Goal: Task Accomplishment & Management: Use online tool/utility

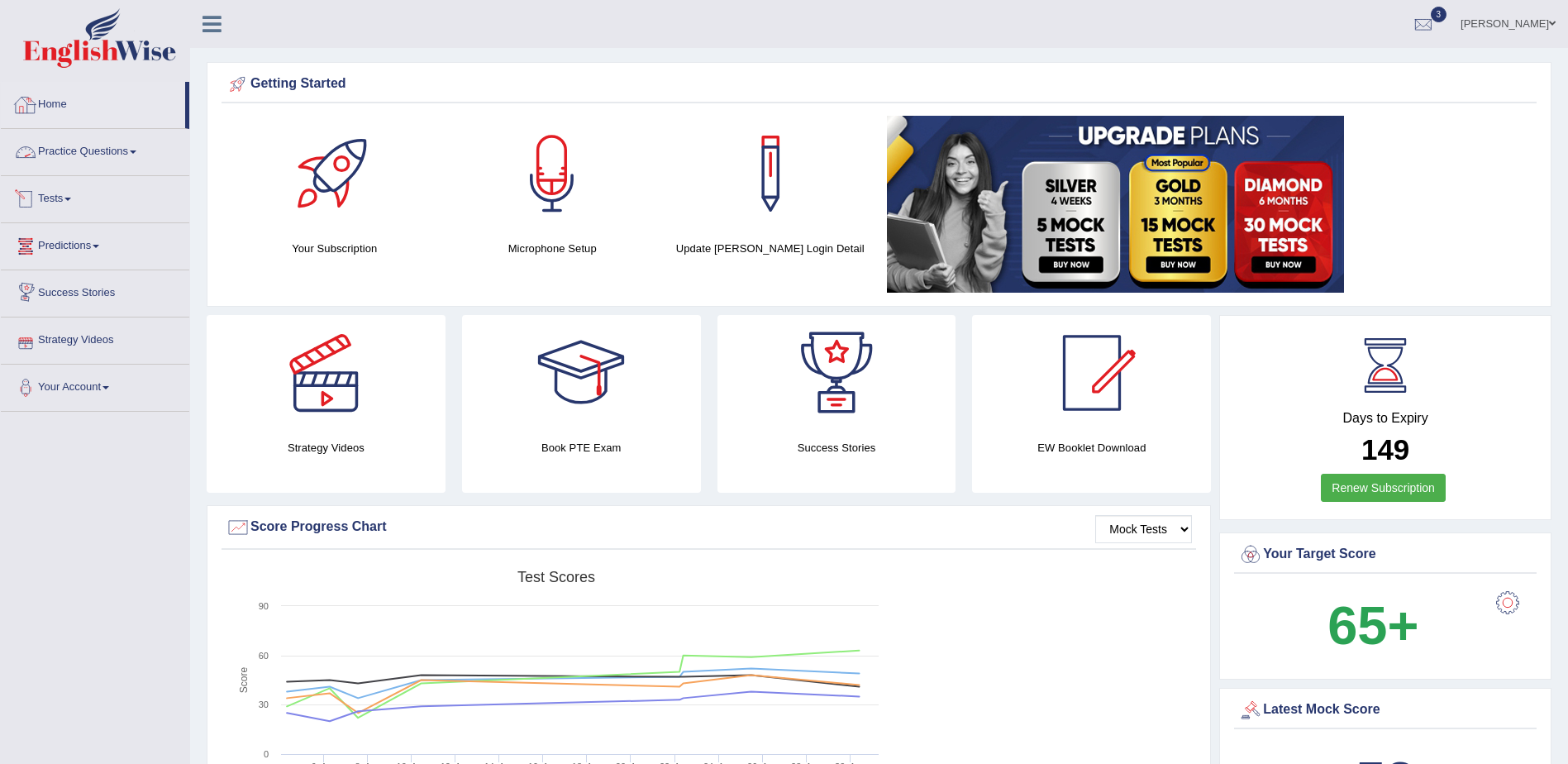
click at [50, 106] on link "Home" at bounding box center [93, 102] width 184 height 41
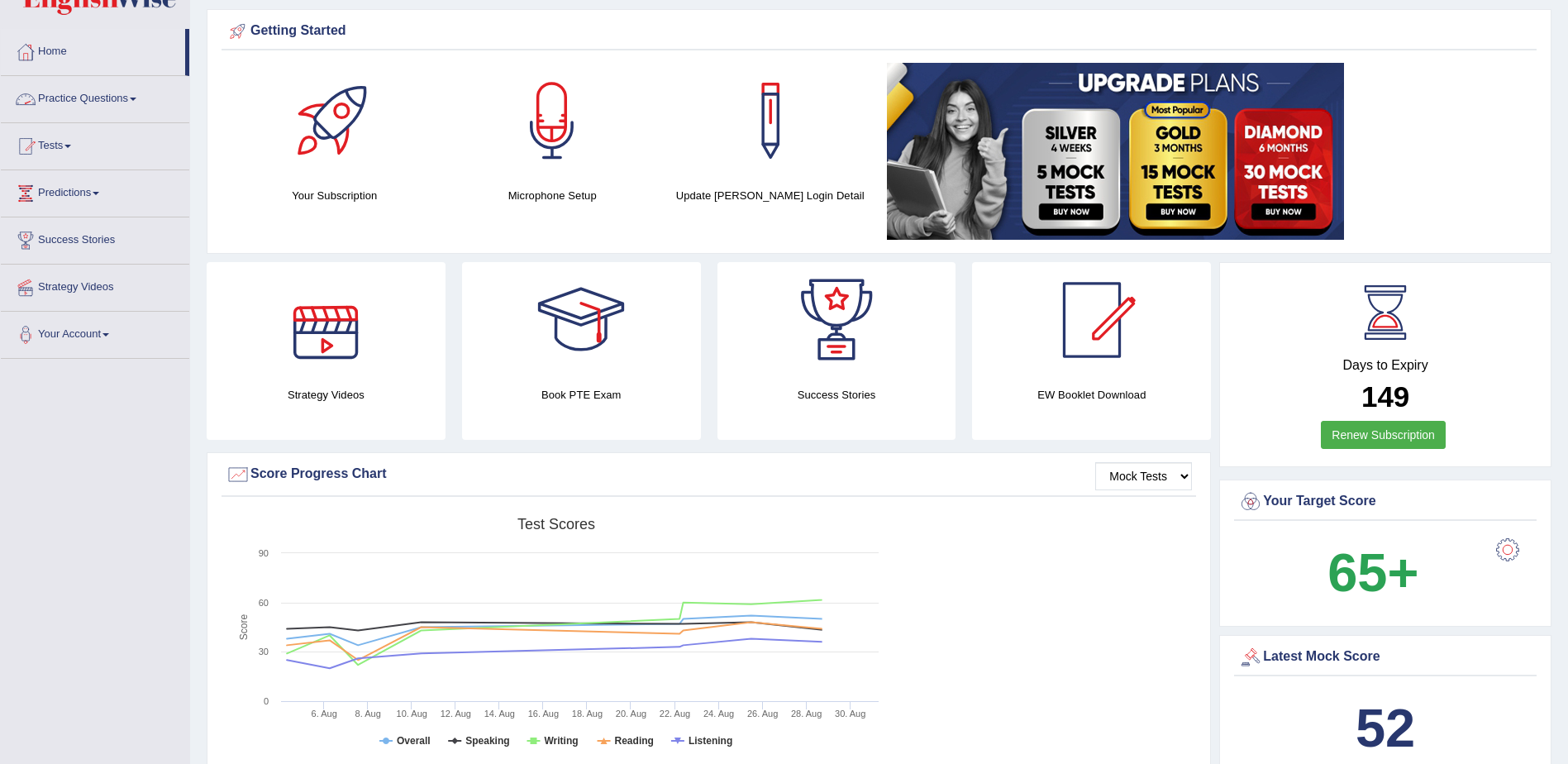
scroll to position [83, 0]
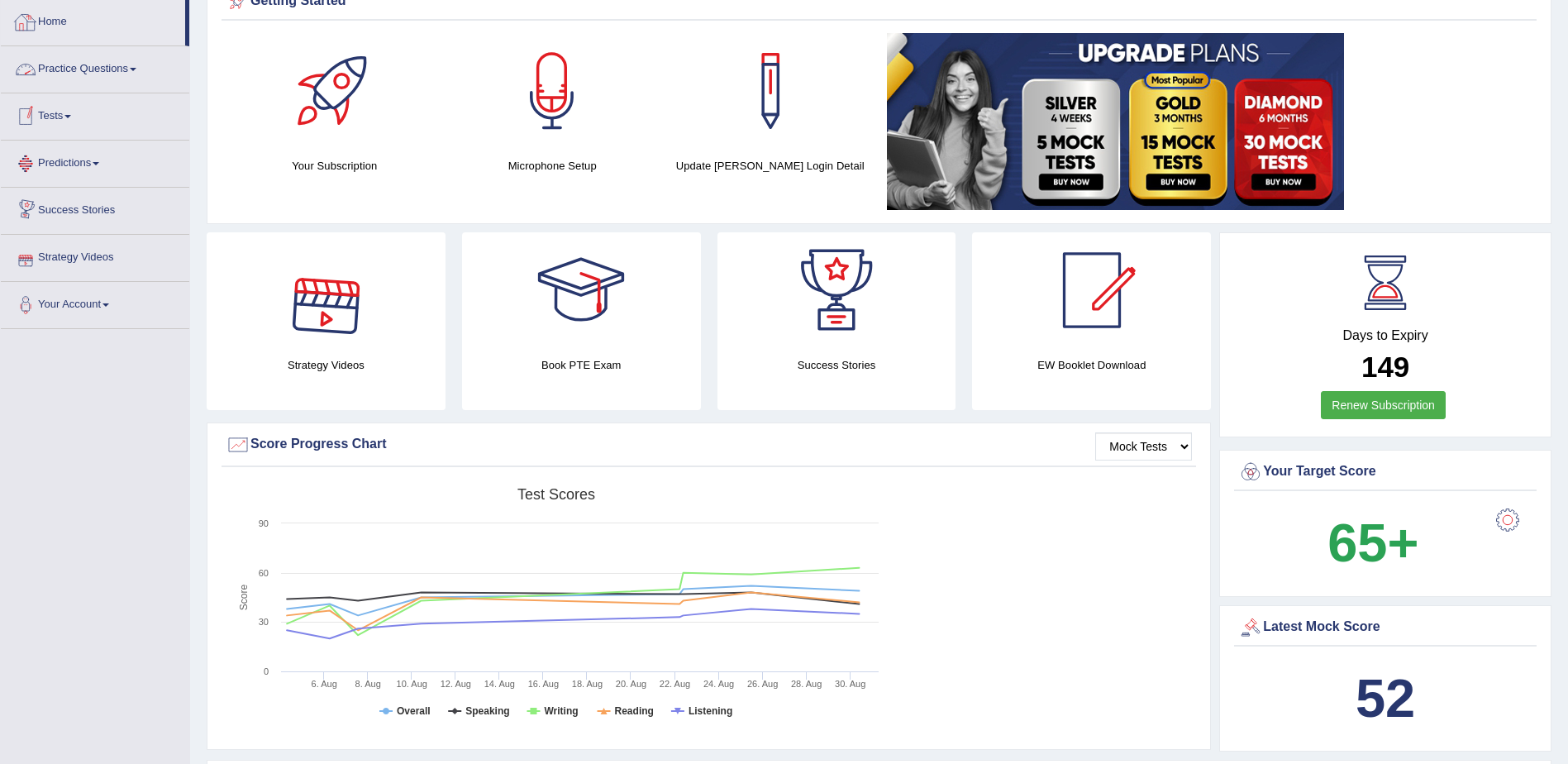
click at [49, 18] on link "Home" at bounding box center [93, 19] width 184 height 41
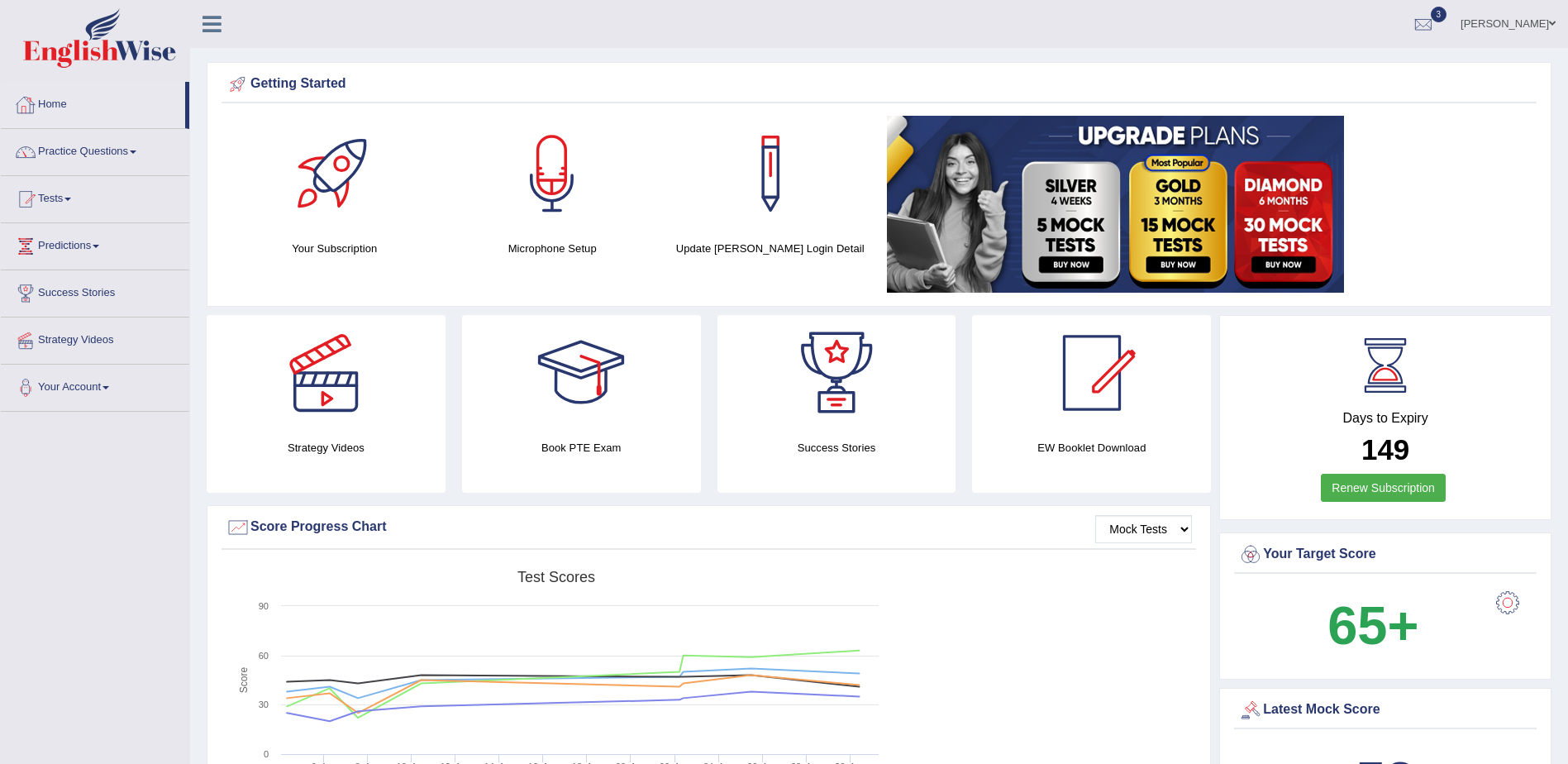
click at [55, 102] on link "Home" at bounding box center [93, 102] width 184 height 41
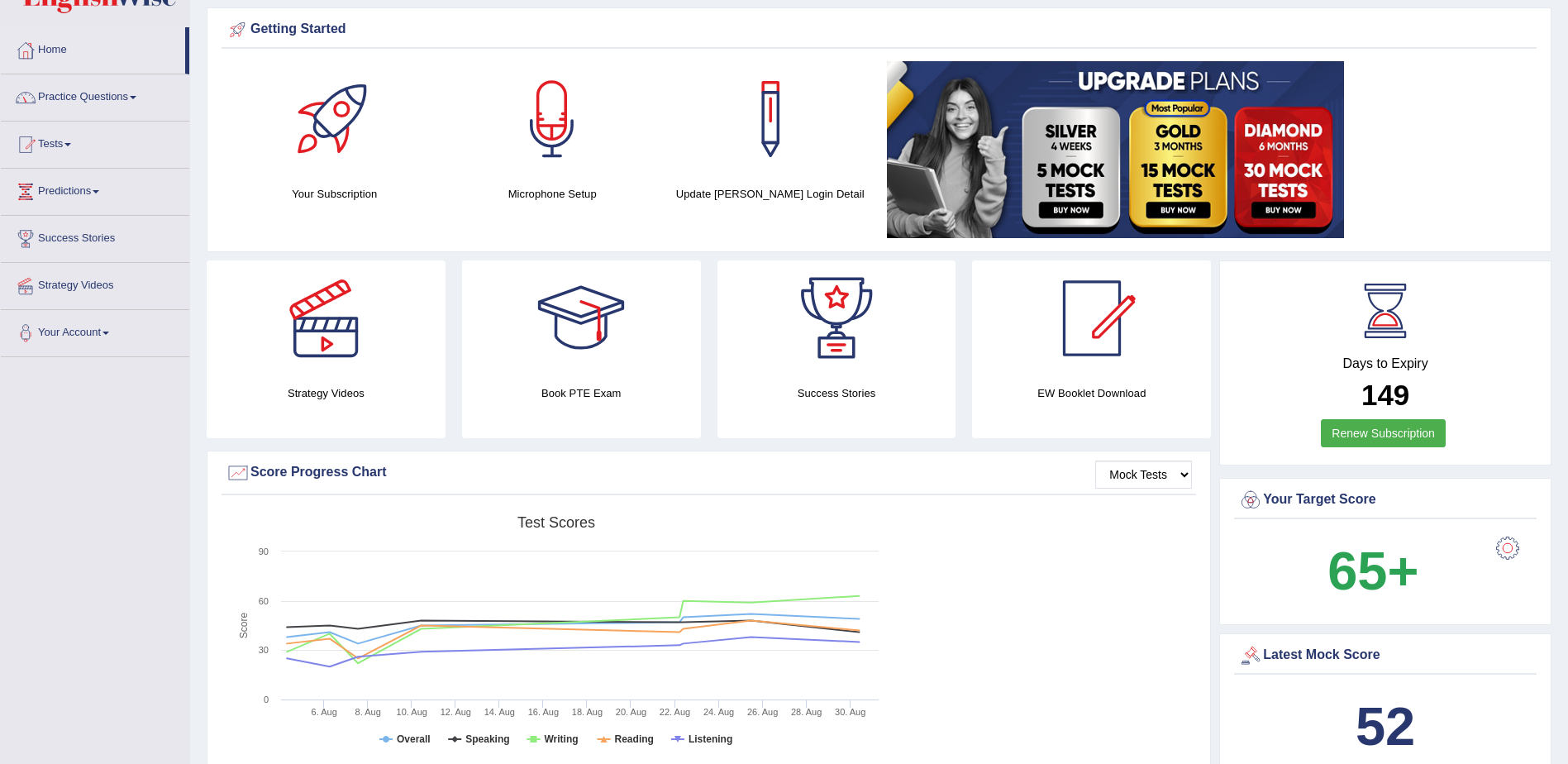
scroll to position [83, 0]
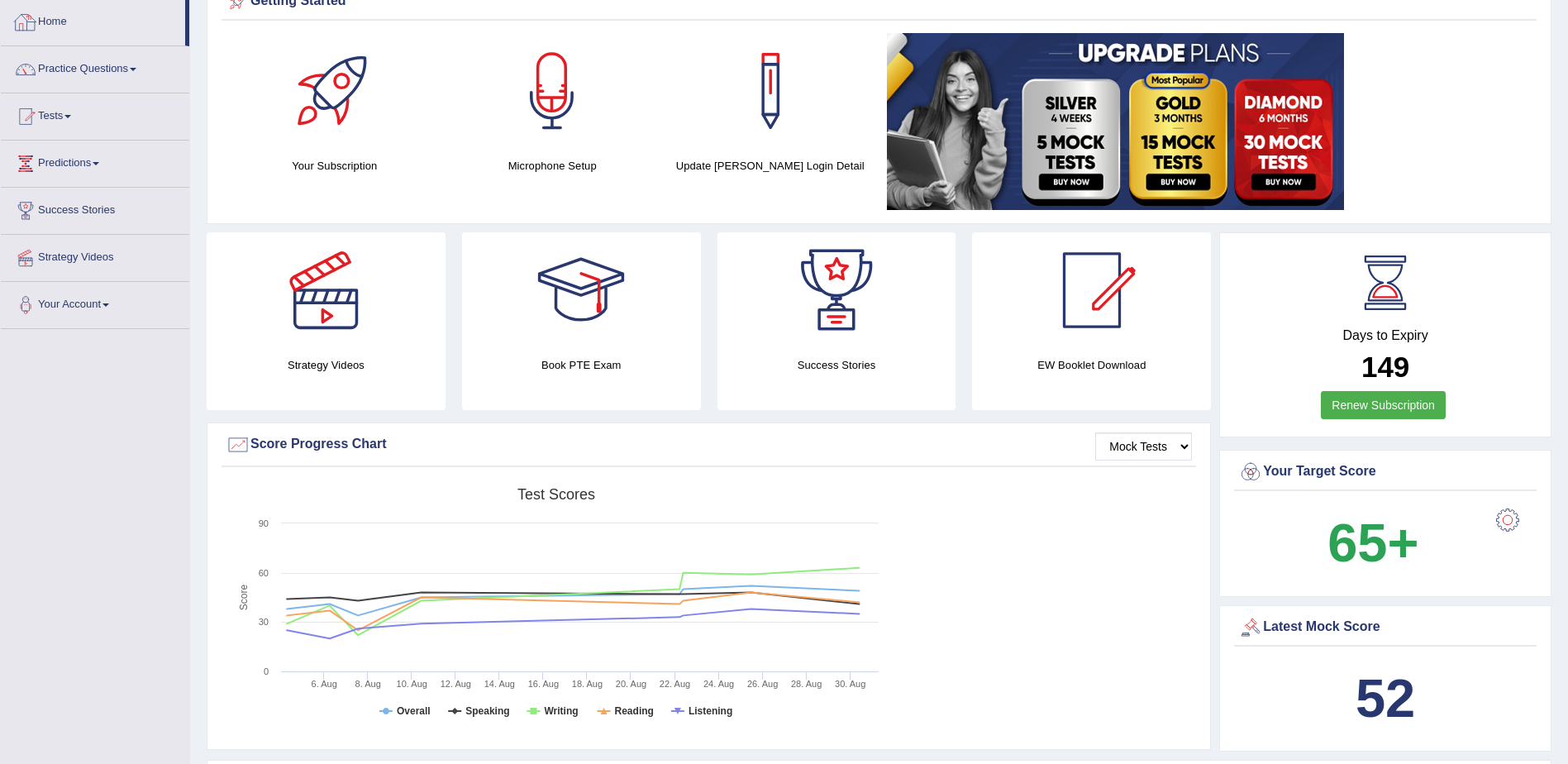
click at [67, 23] on link "Home" at bounding box center [93, 19] width 184 height 41
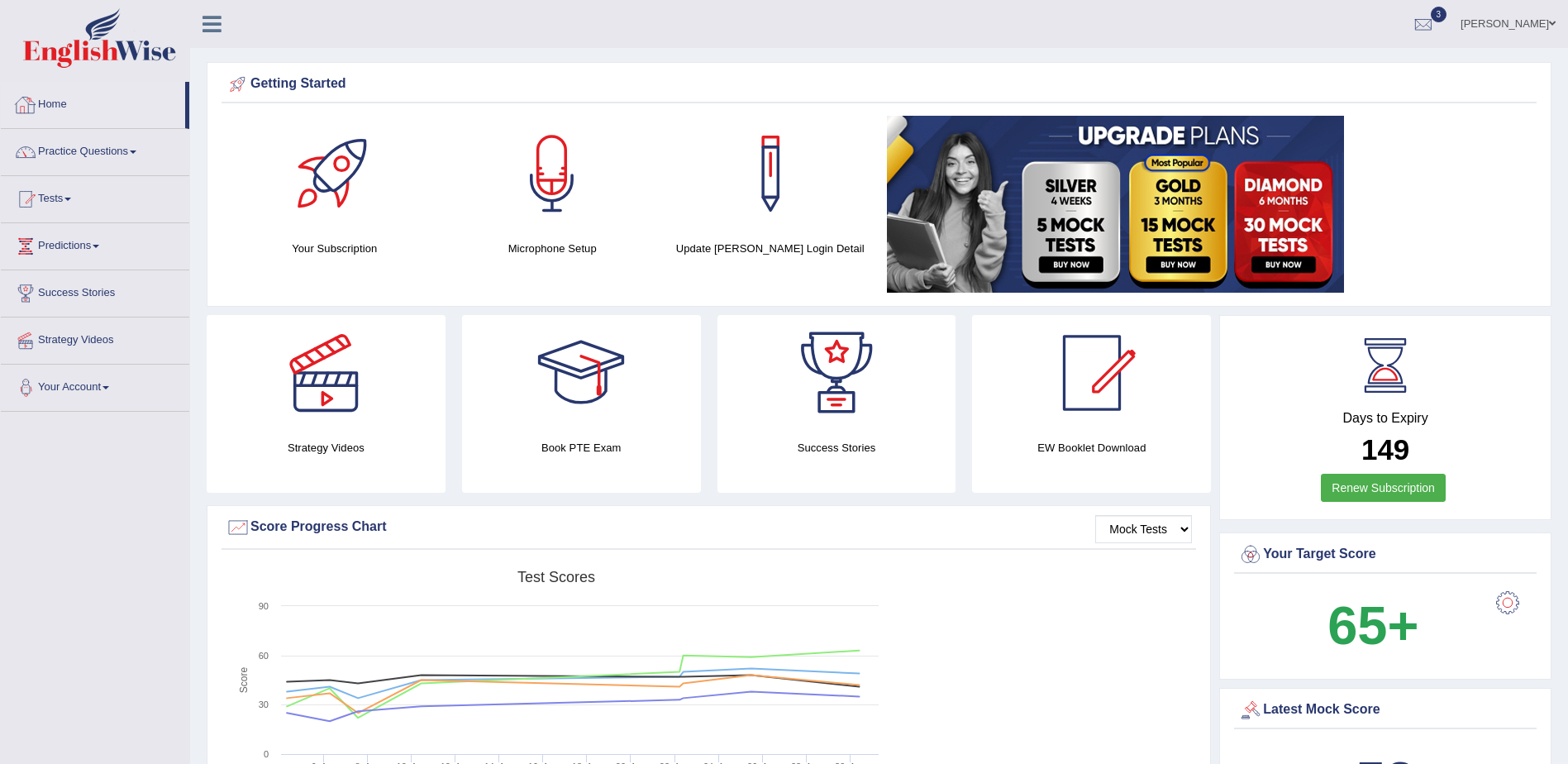
click at [60, 98] on link "Home" at bounding box center [93, 102] width 184 height 41
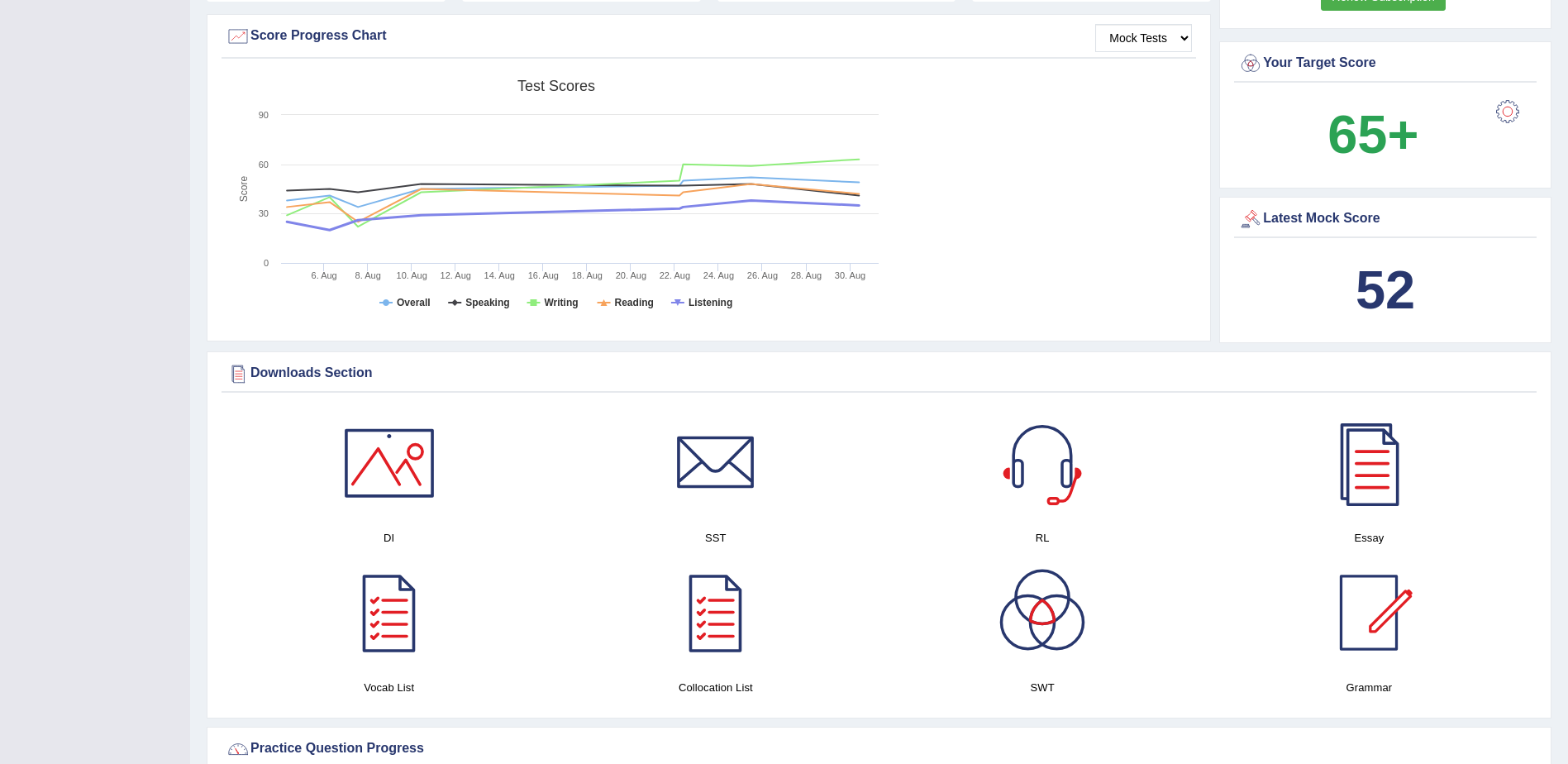
scroll to position [165, 0]
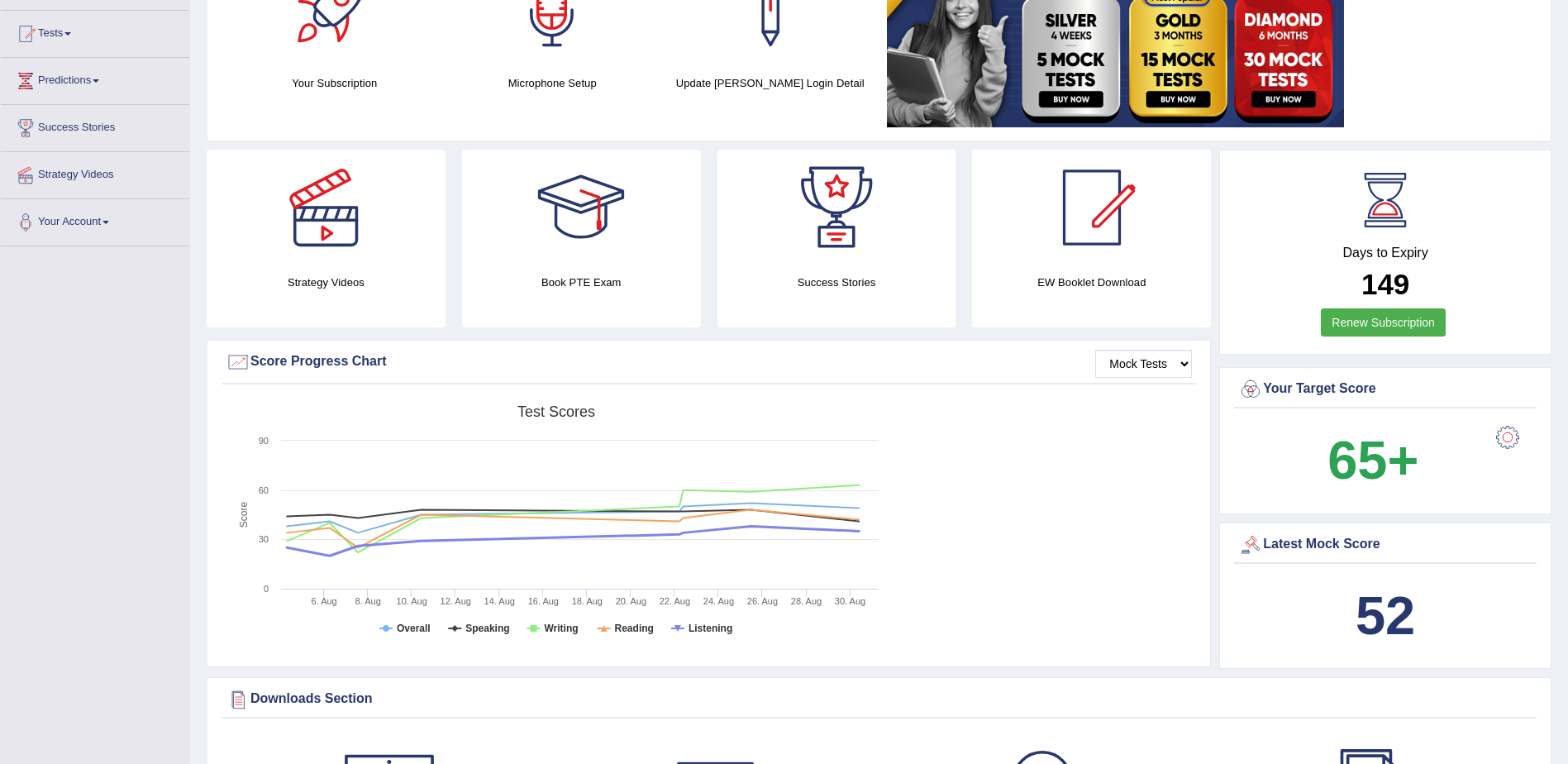
drag, startPoint x: 886, startPoint y: 278, endPoint x: 1579, endPoint y: 319, distance: 694.2
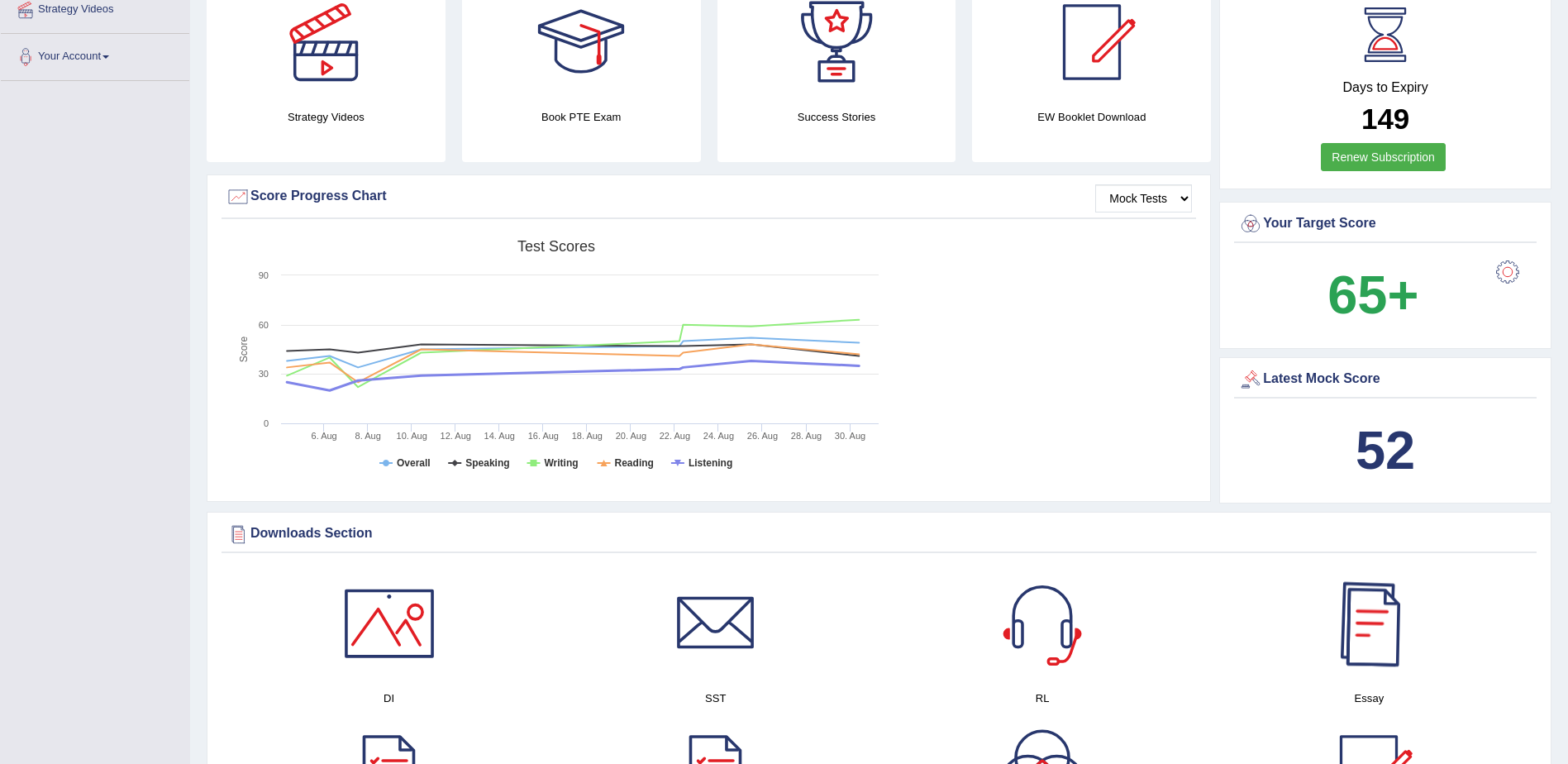
scroll to position [0, 0]
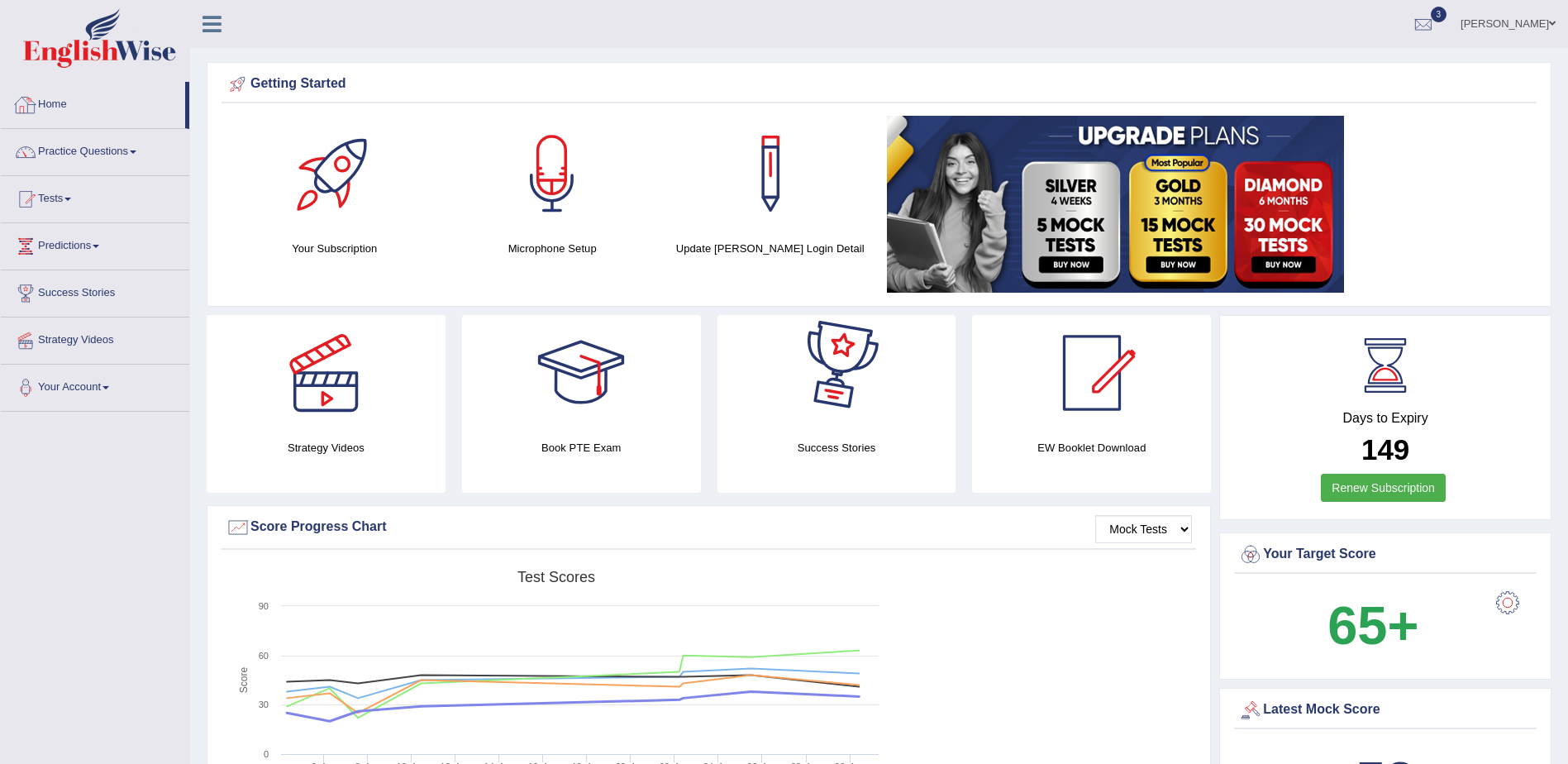
click at [53, 108] on link "Home" at bounding box center [93, 102] width 184 height 41
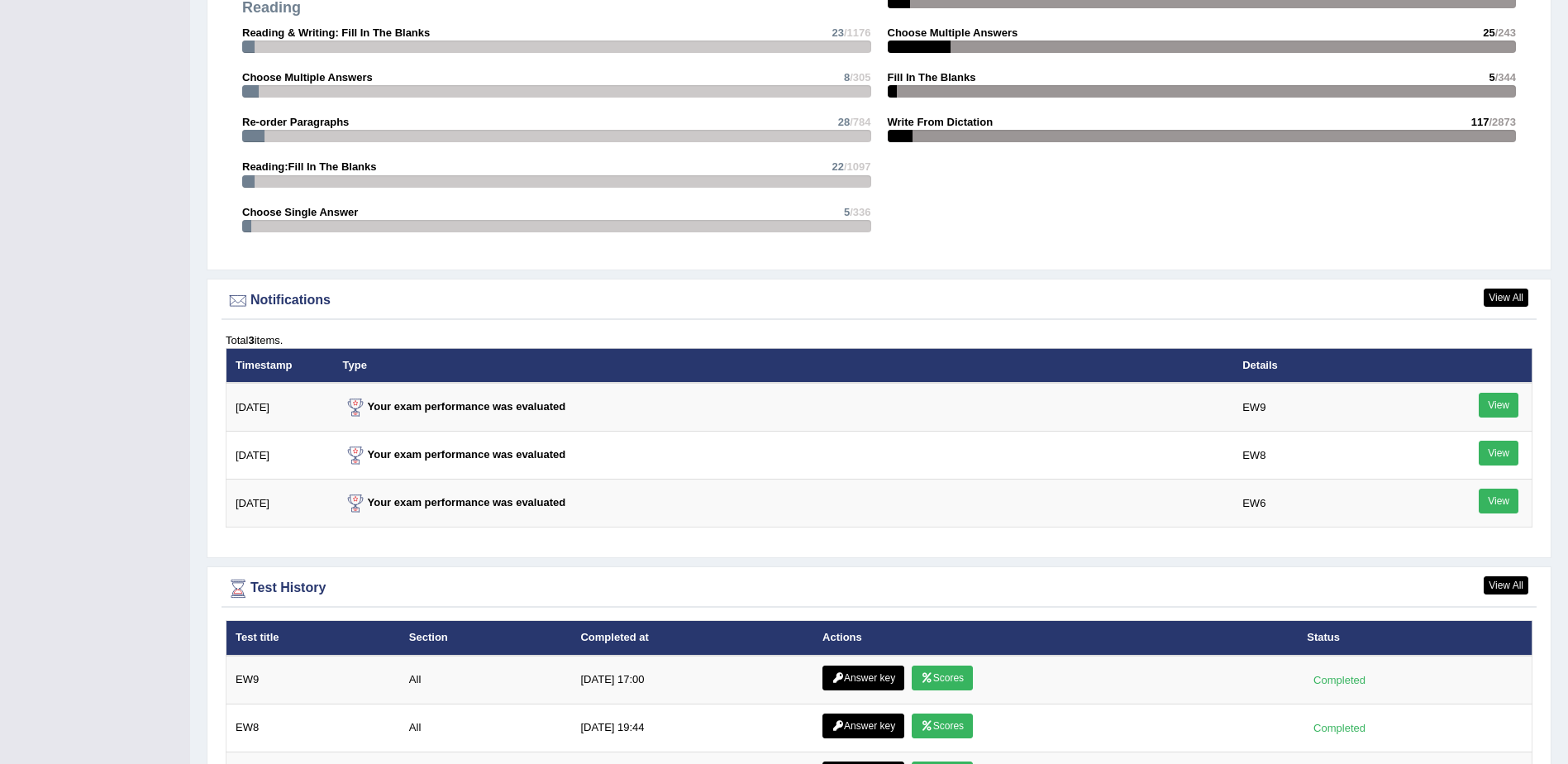
scroll to position [1818, 0]
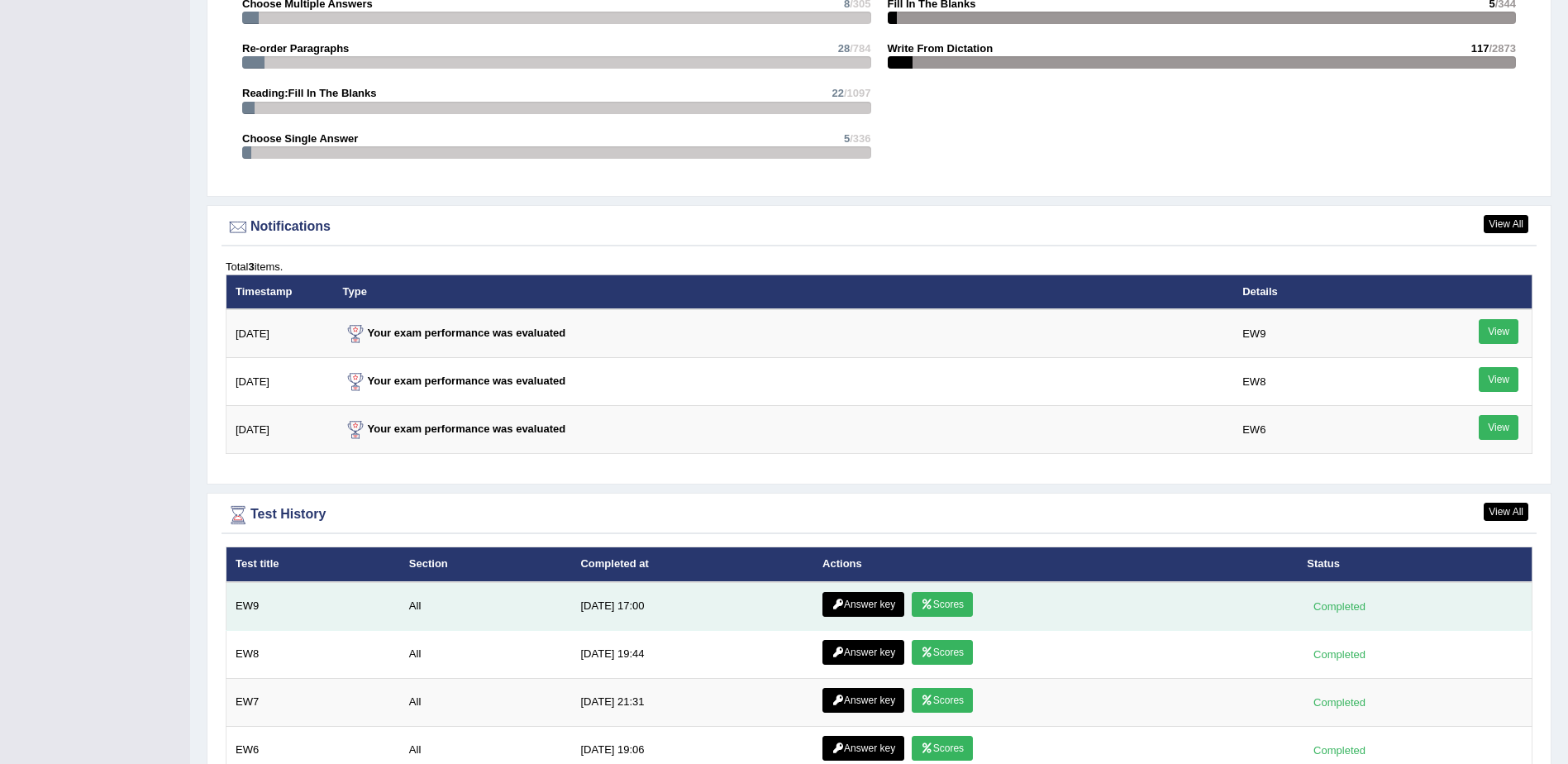
click at [923, 604] on icon at bounding box center [927, 604] width 13 height 10
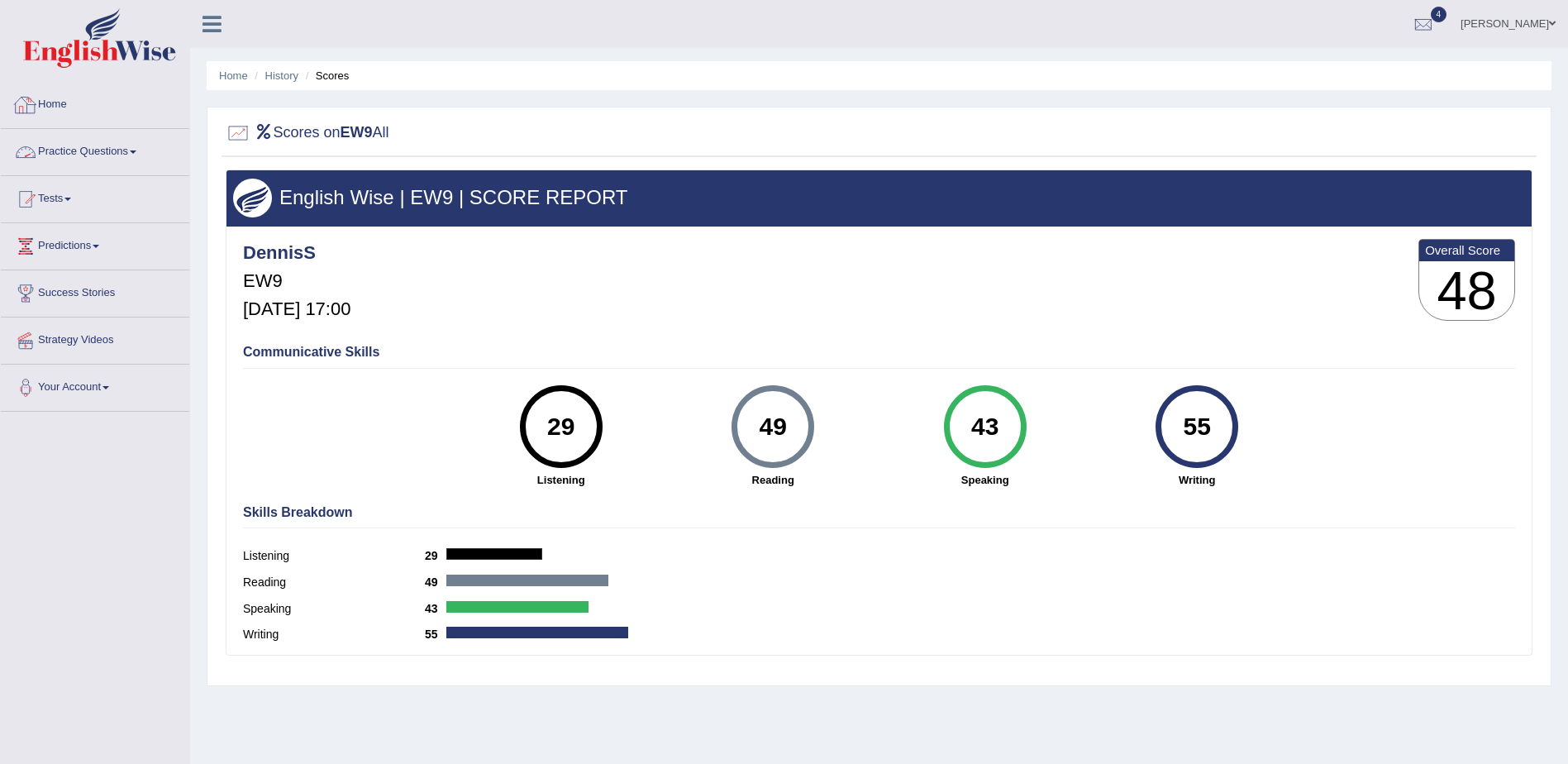
click at [48, 99] on link "Home" at bounding box center [95, 102] width 189 height 41
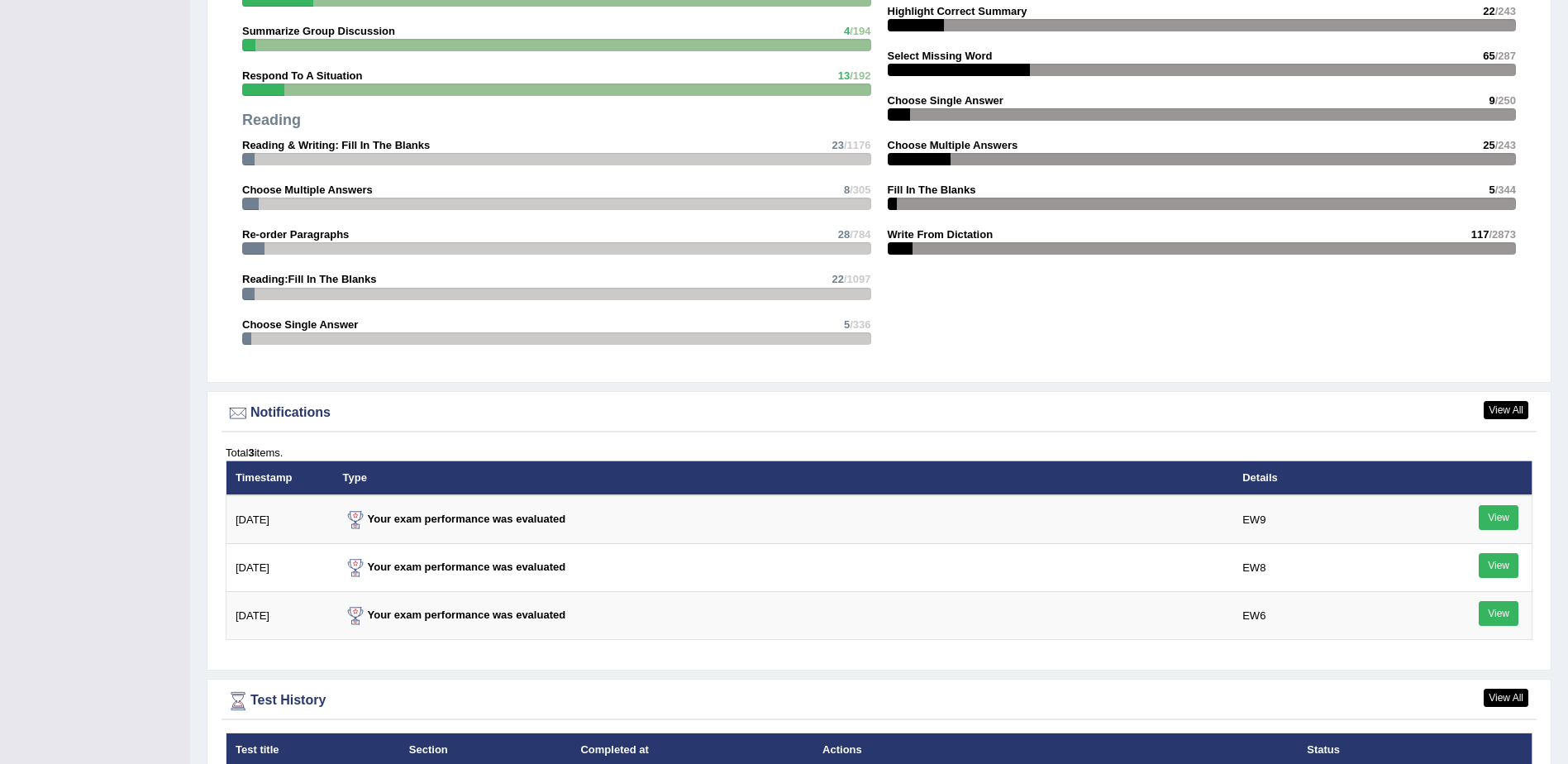
scroll to position [1901, 0]
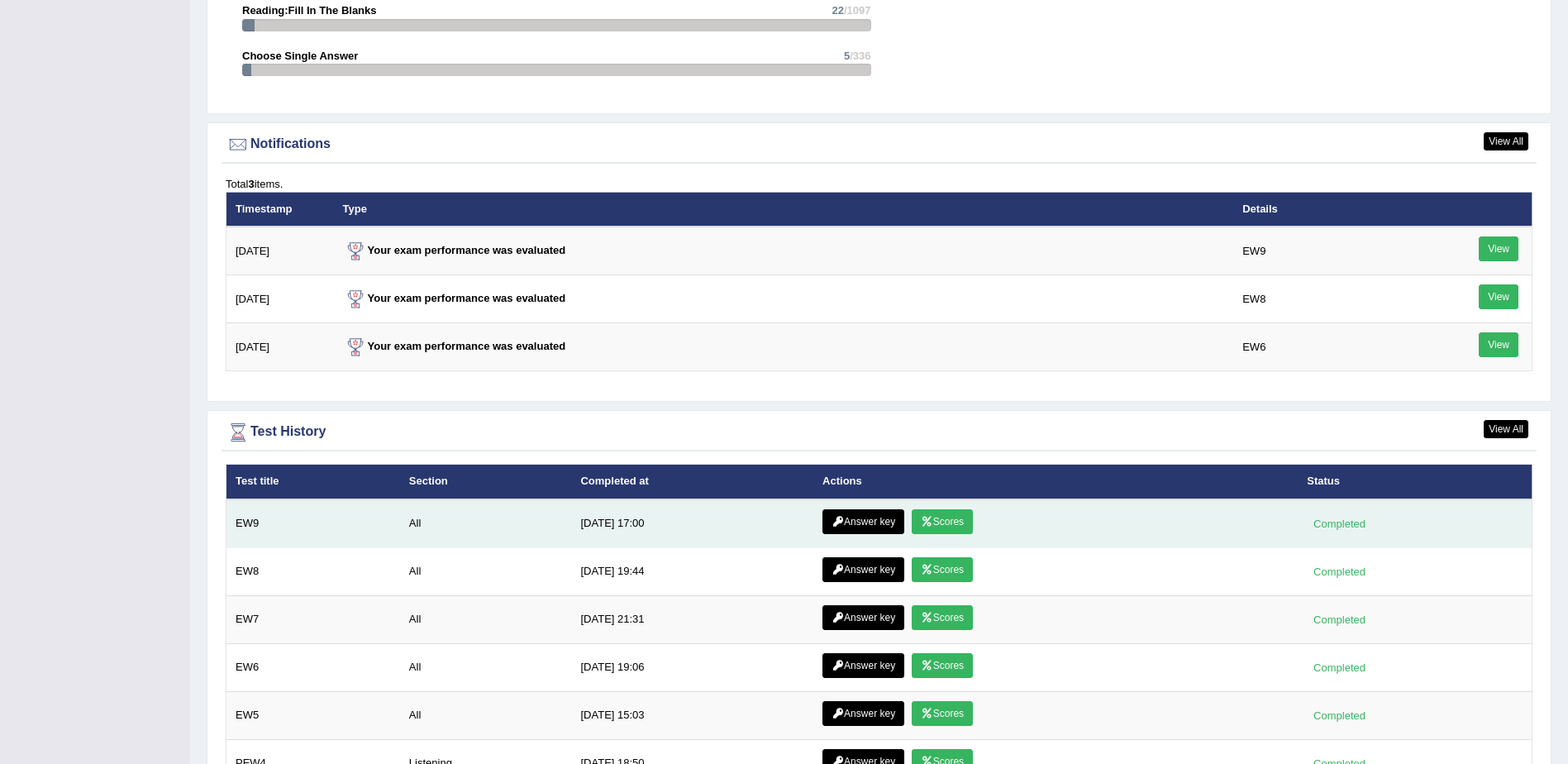
click at [846, 523] on link "Answer key" at bounding box center [863, 521] width 82 height 25
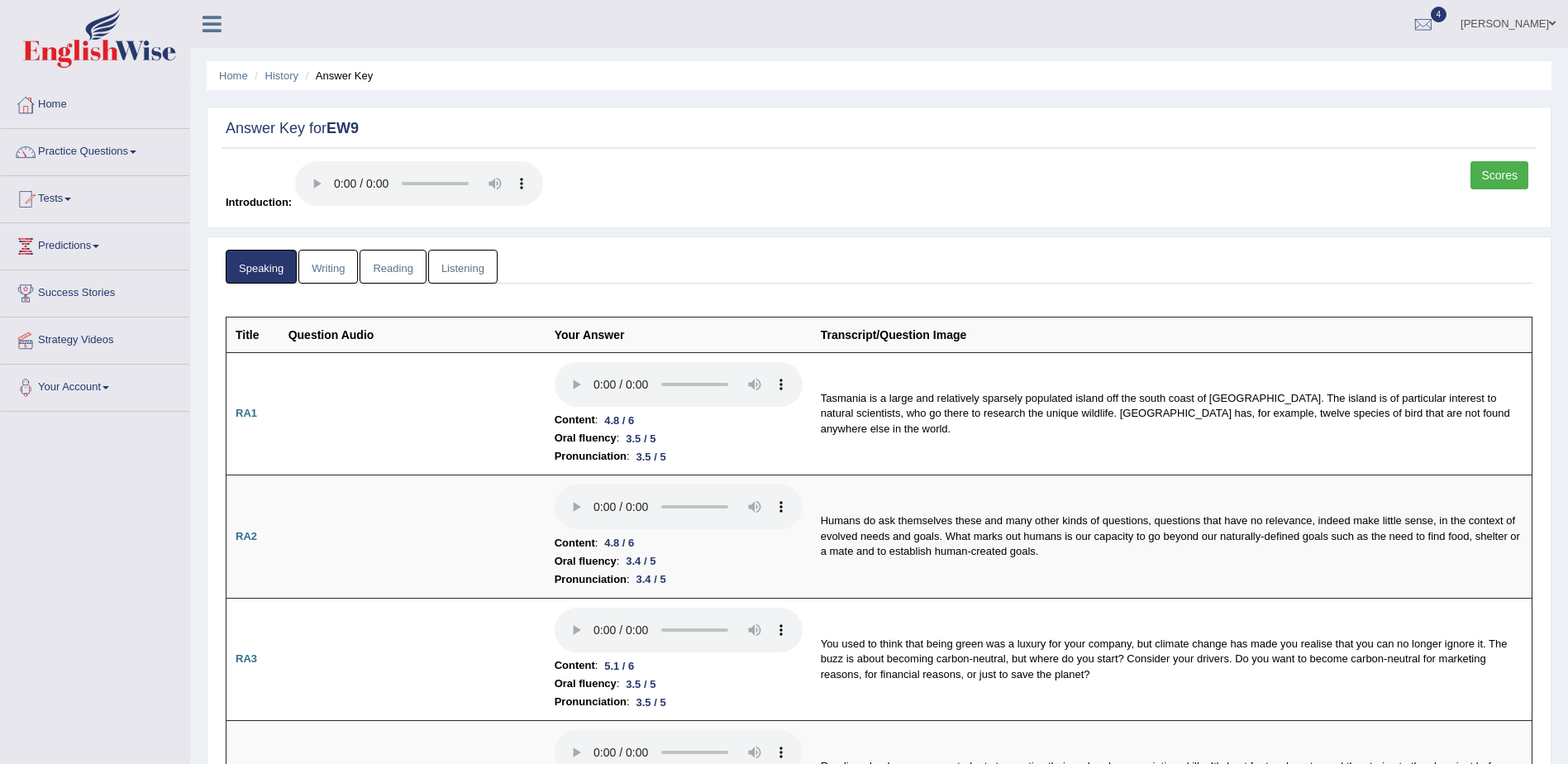
click at [463, 265] on link "Listening" at bounding box center [463, 266] width 69 height 34
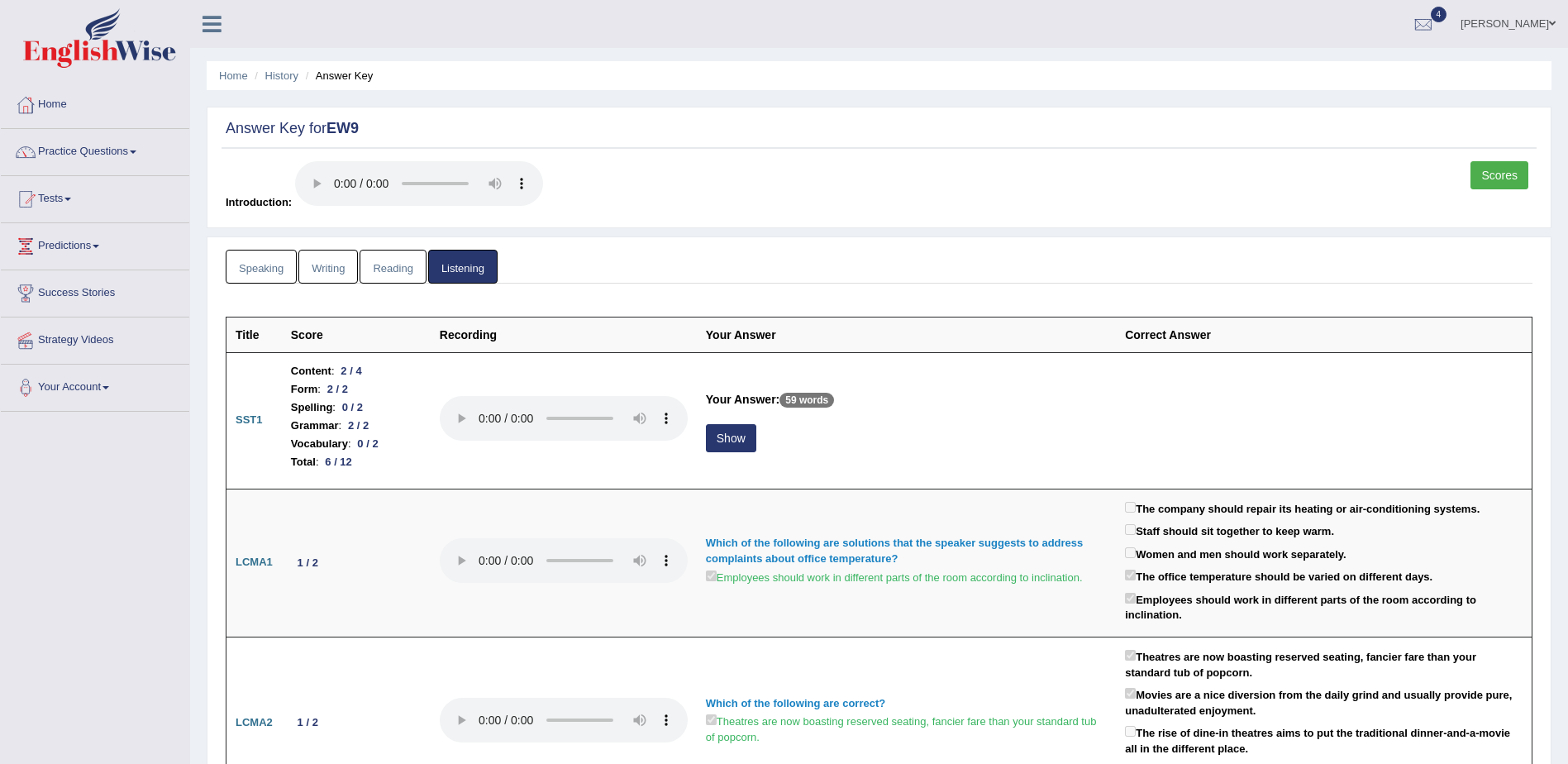
click at [387, 267] on link "Reading" at bounding box center [392, 266] width 67 height 34
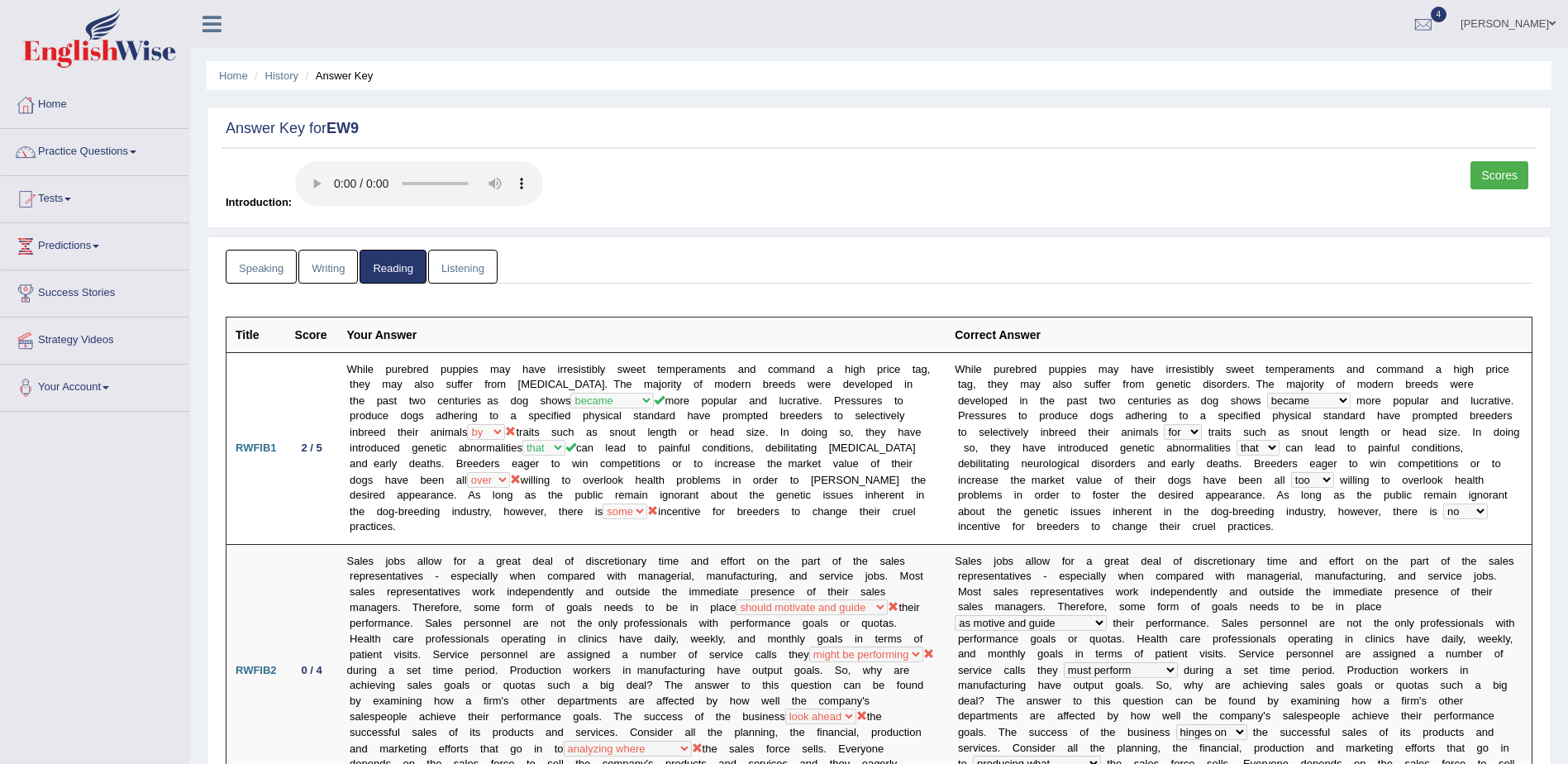
click at [316, 261] on link "Writing" at bounding box center [327, 266] width 59 height 34
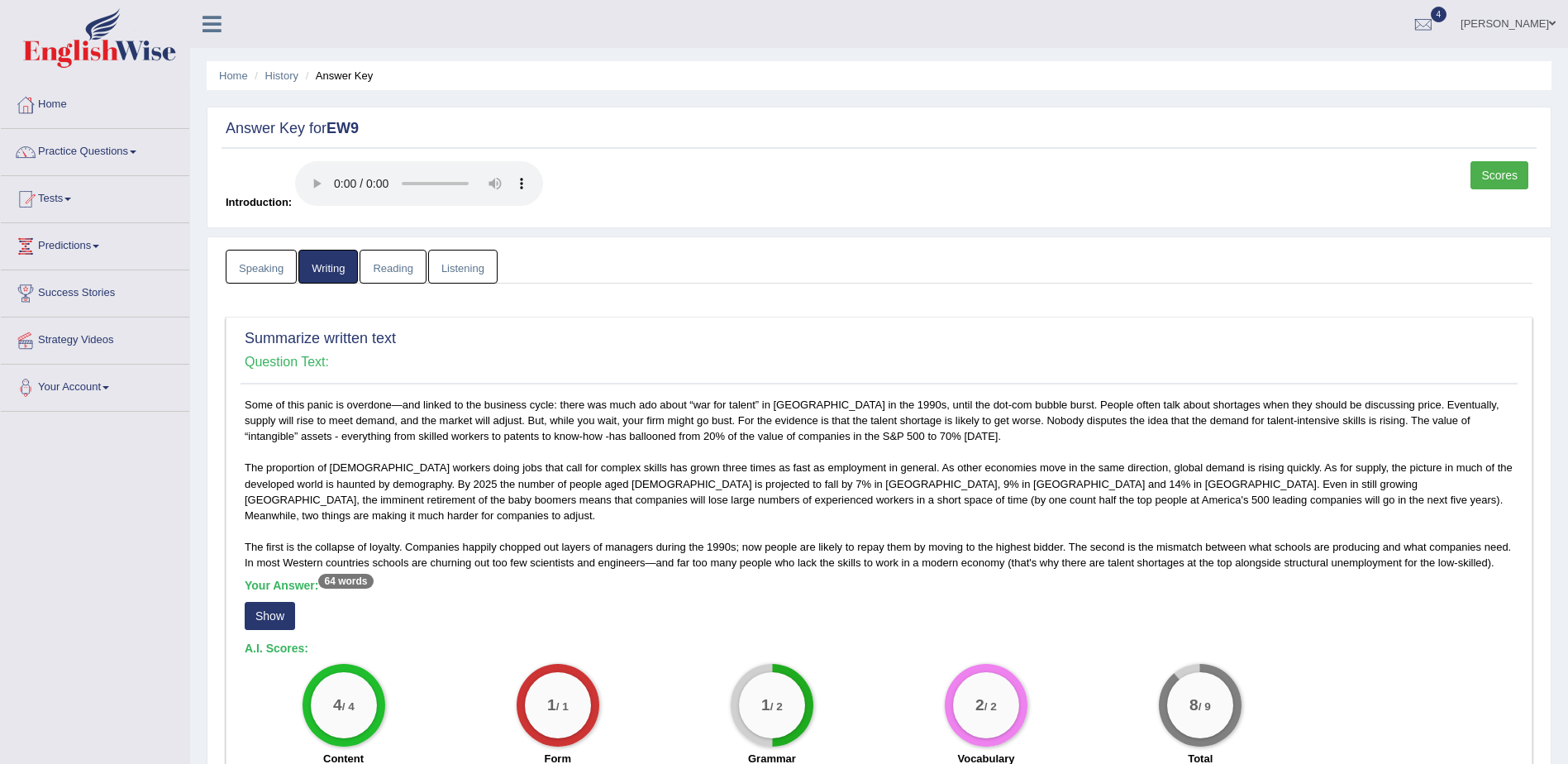
click at [377, 267] on link "Reading" at bounding box center [392, 266] width 67 height 34
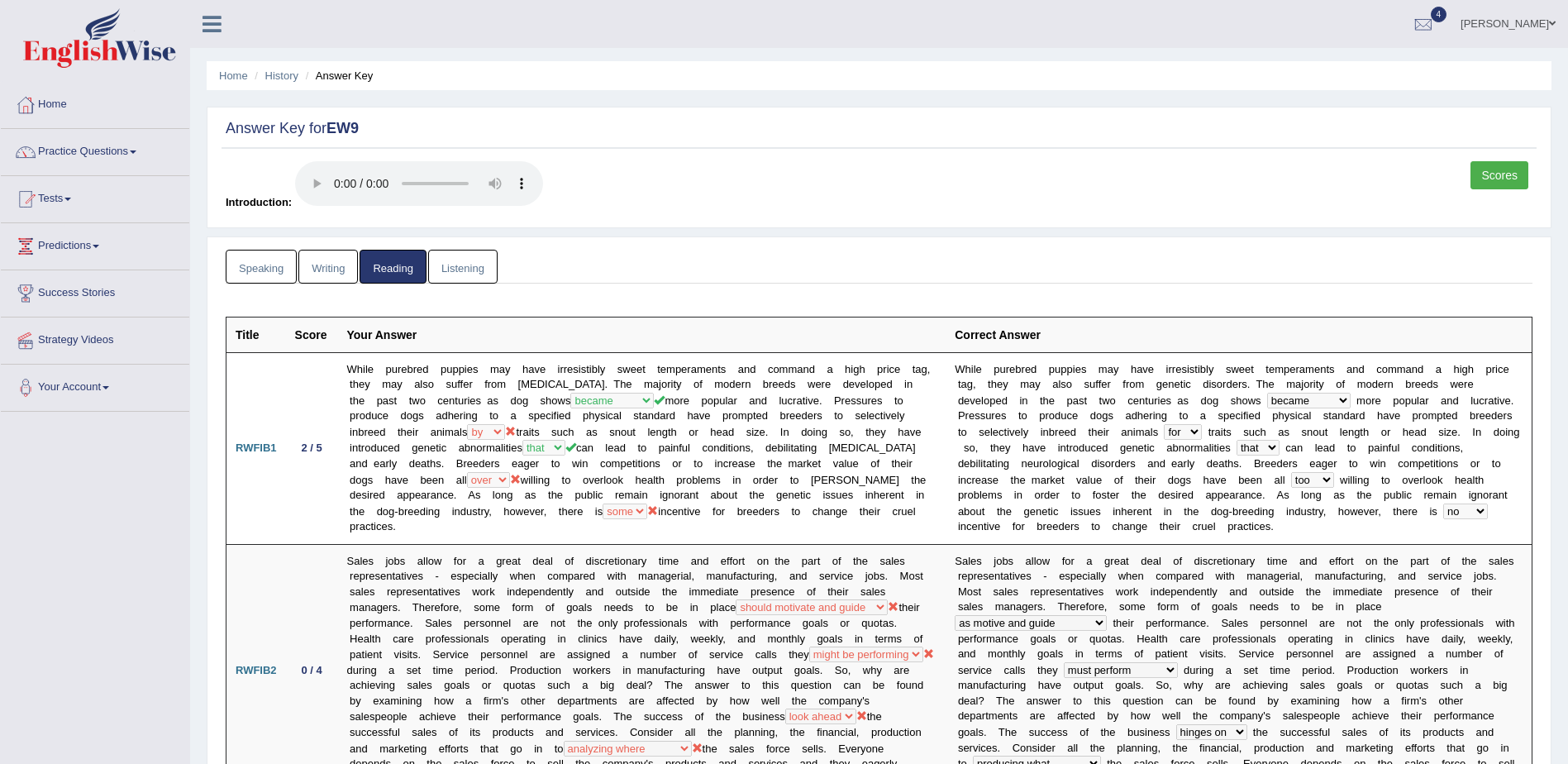
click at [448, 270] on link "Listening" at bounding box center [463, 266] width 69 height 34
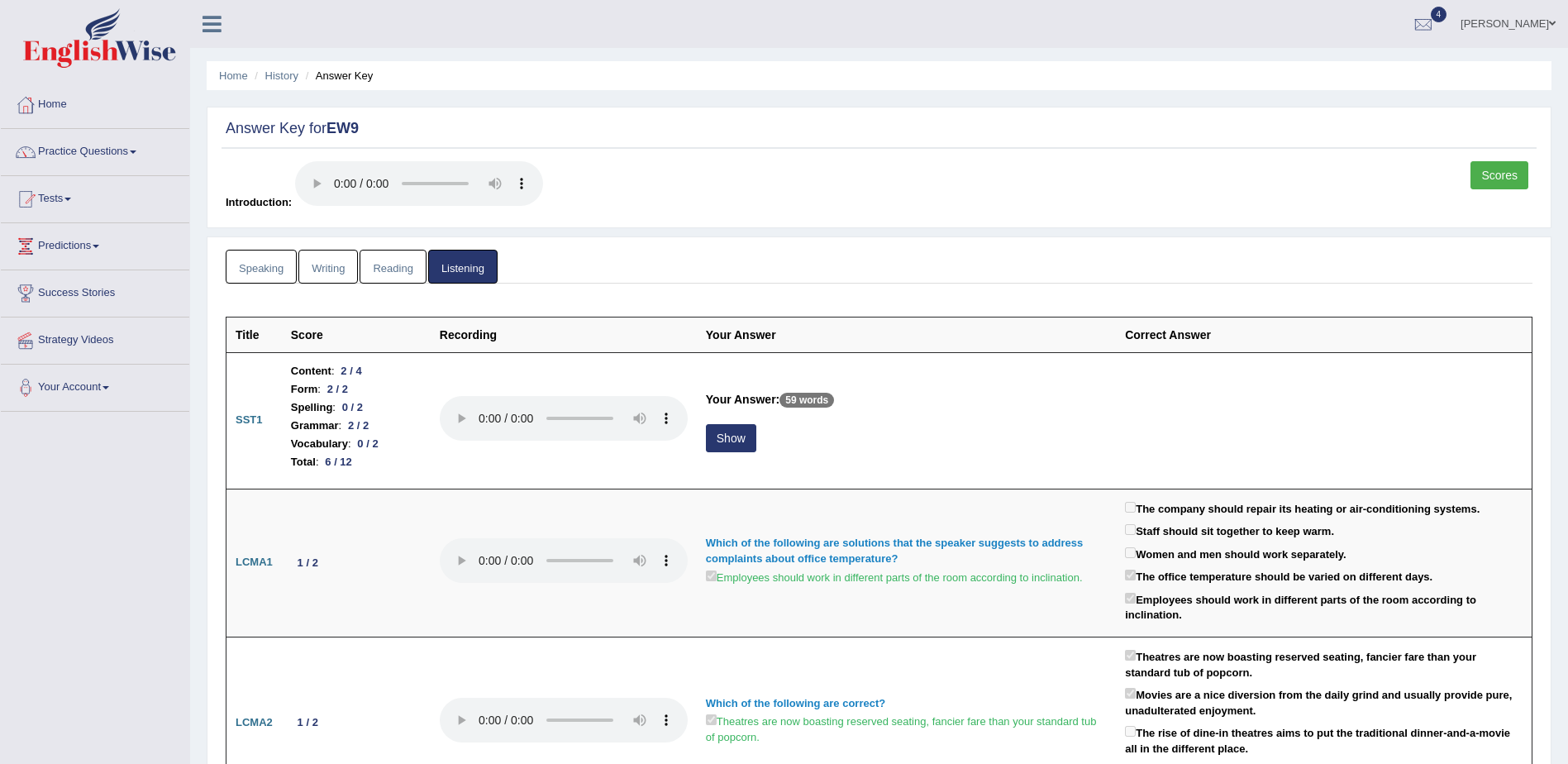
click at [264, 267] on link "Speaking" at bounding box center [261, 266] width 71 height 34
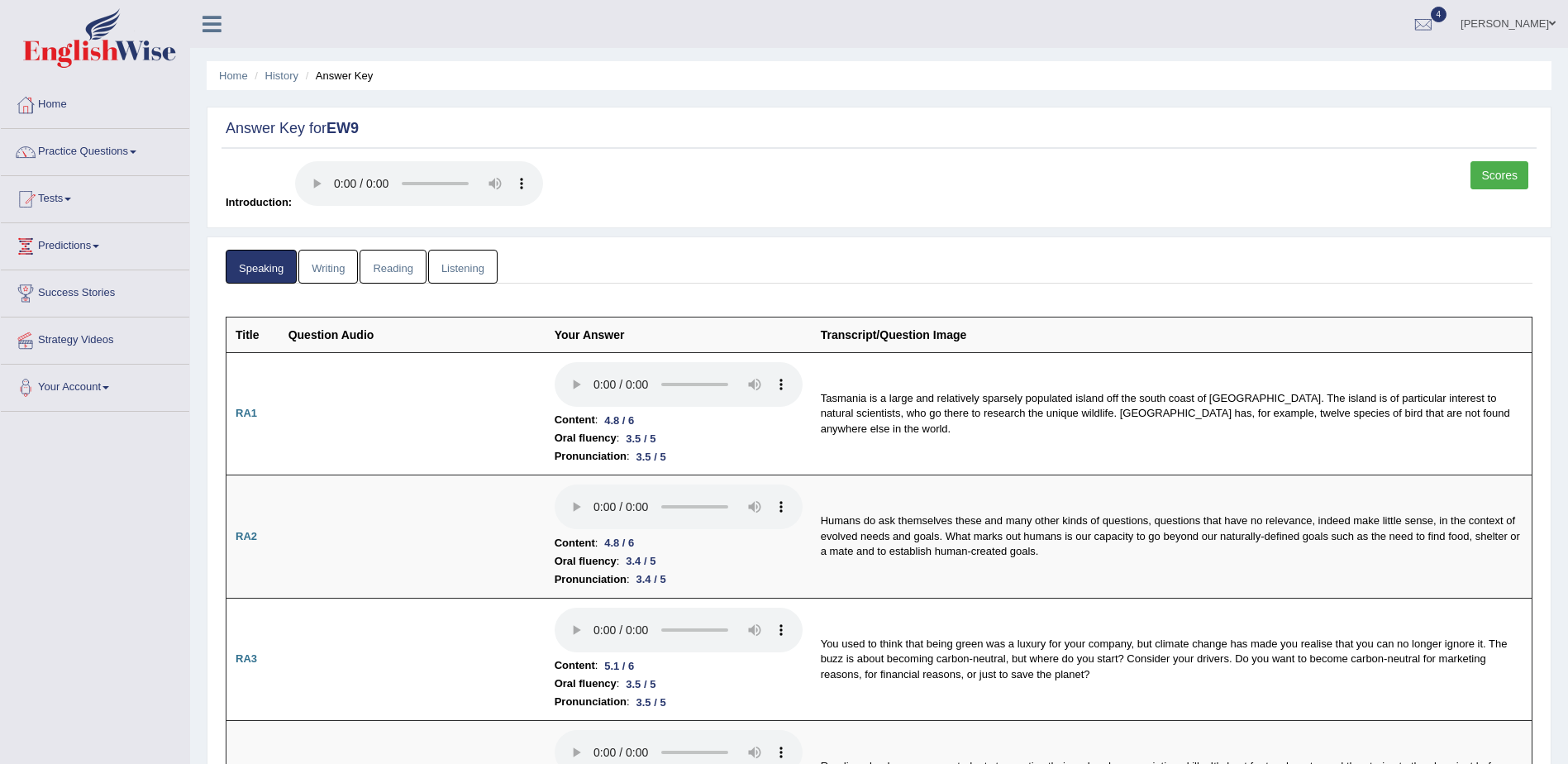
click at [325, 263] on link "Writing" at bounding box center [327, 266] width 59 height 34
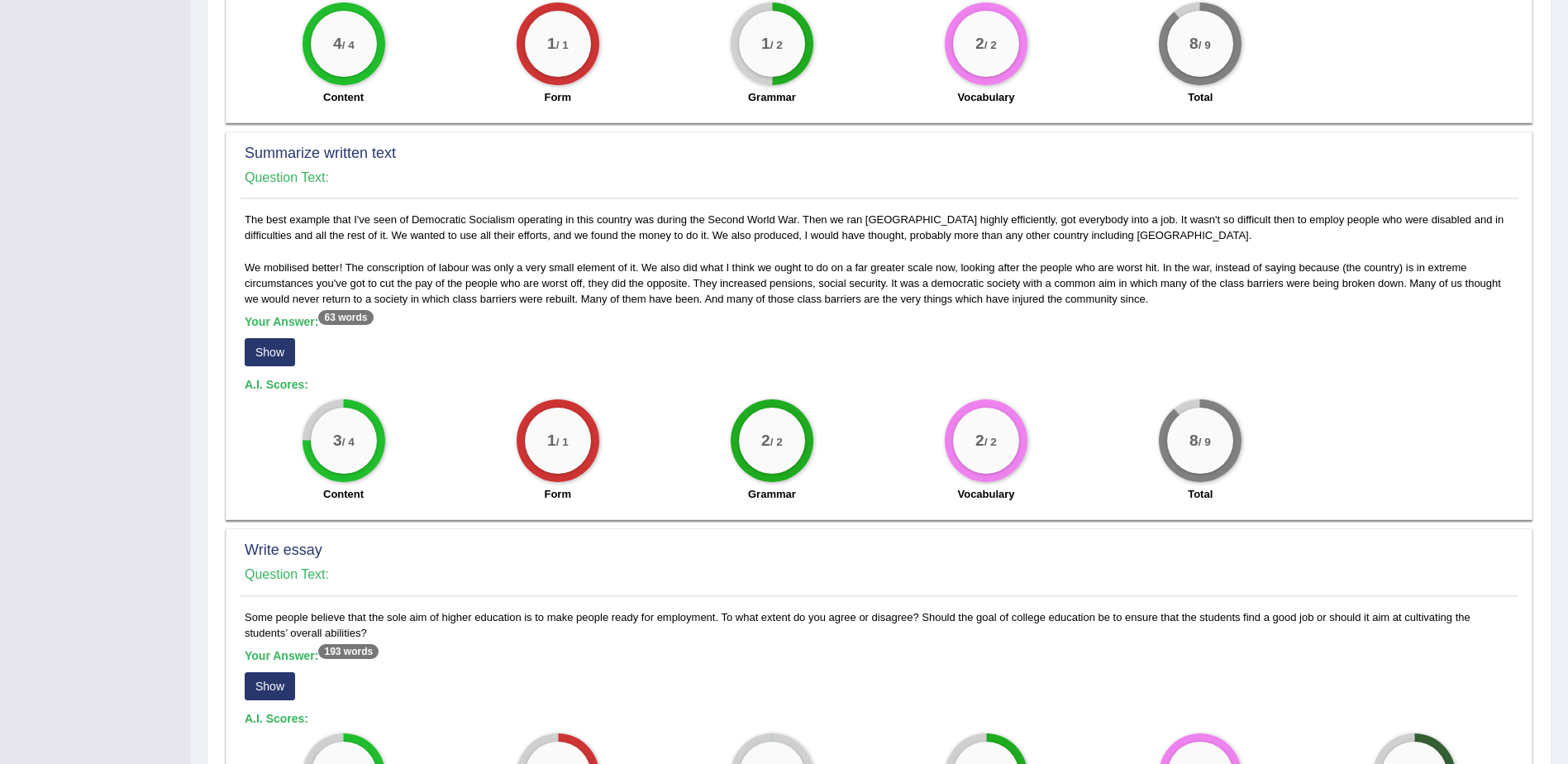
scroll to position [919, 0]
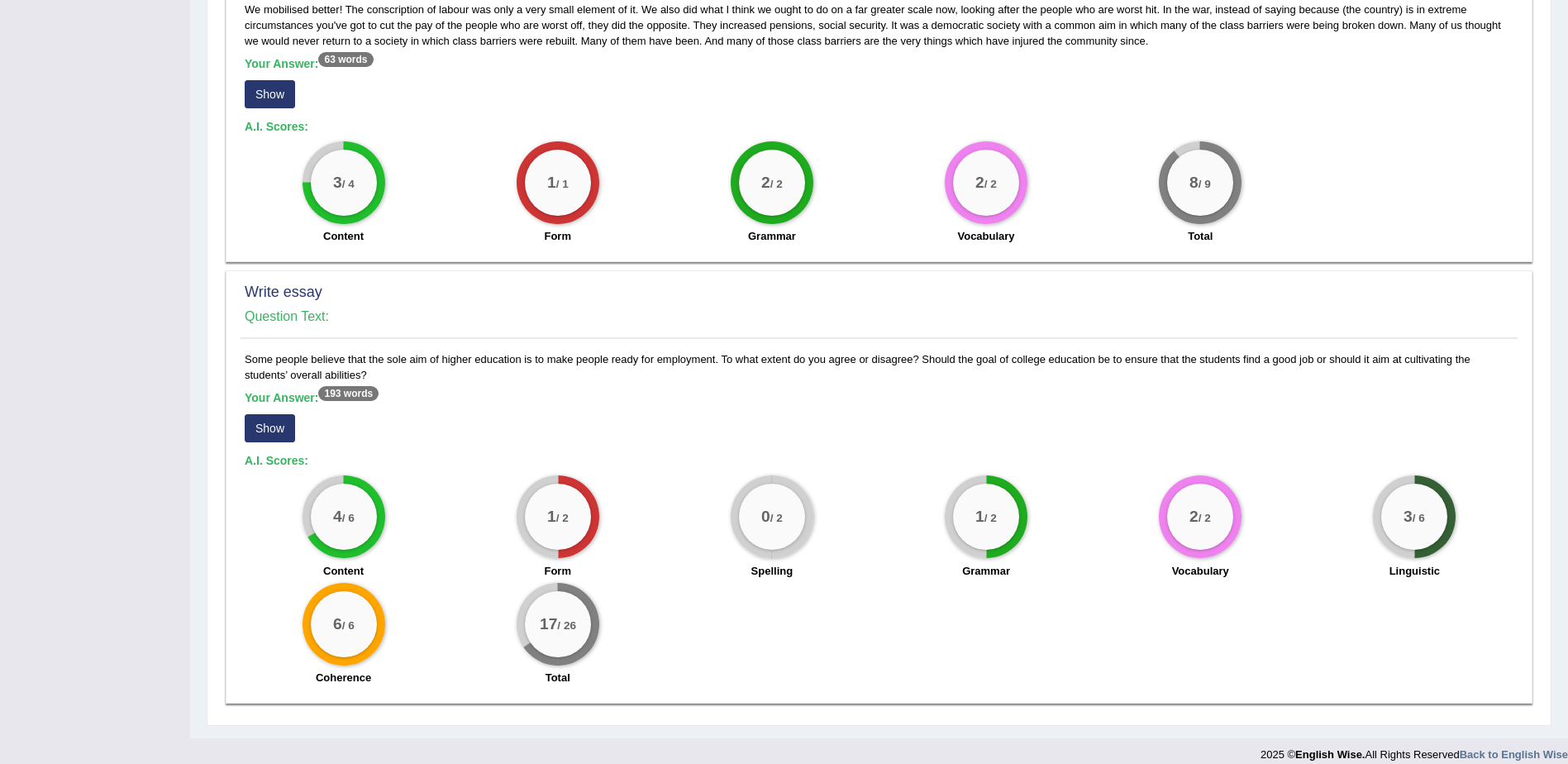
click at [274, 414] on button "Show" at bounding box center [269, 428] width 50 height 28
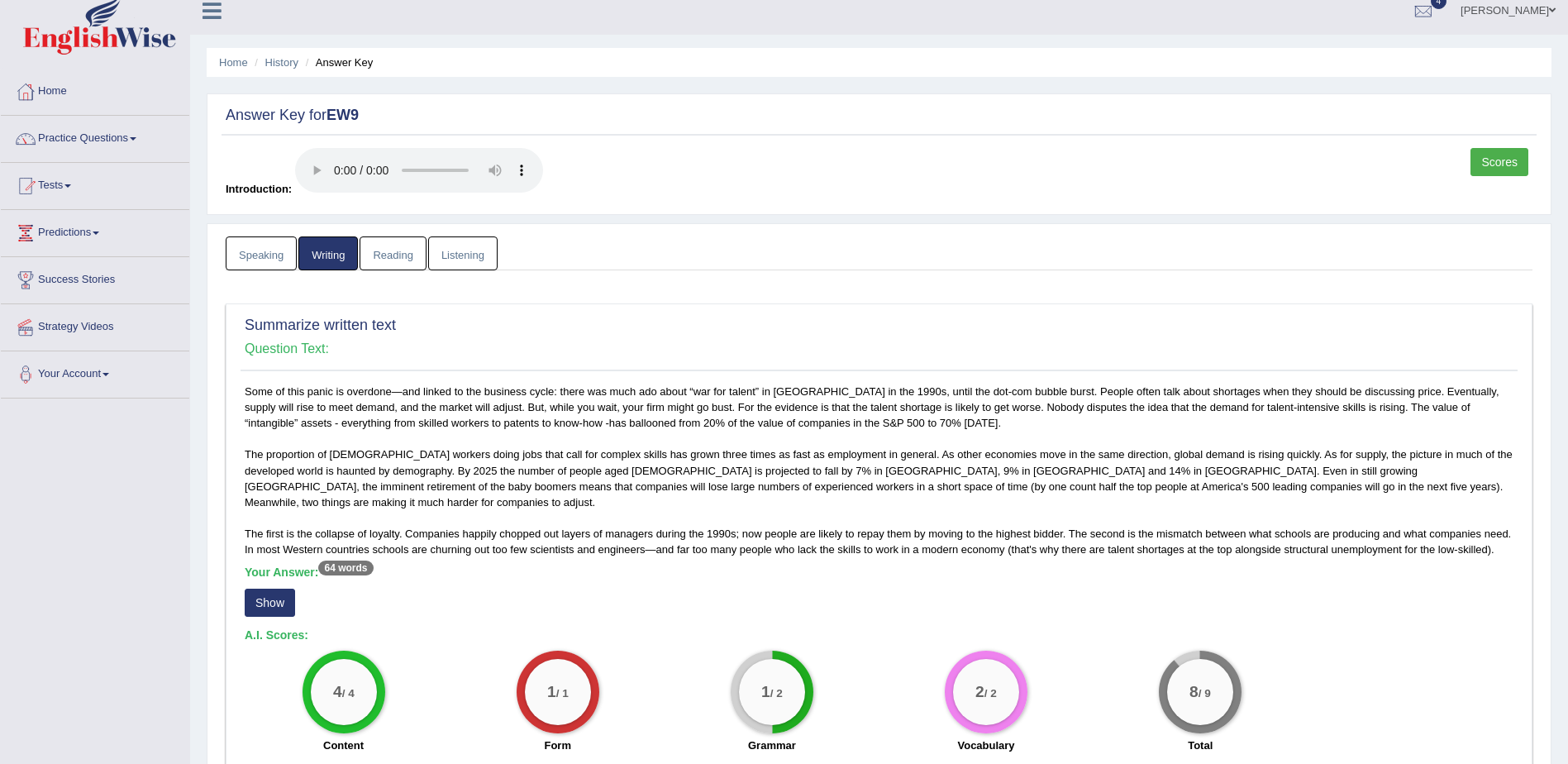
scroll to position [0, 0]
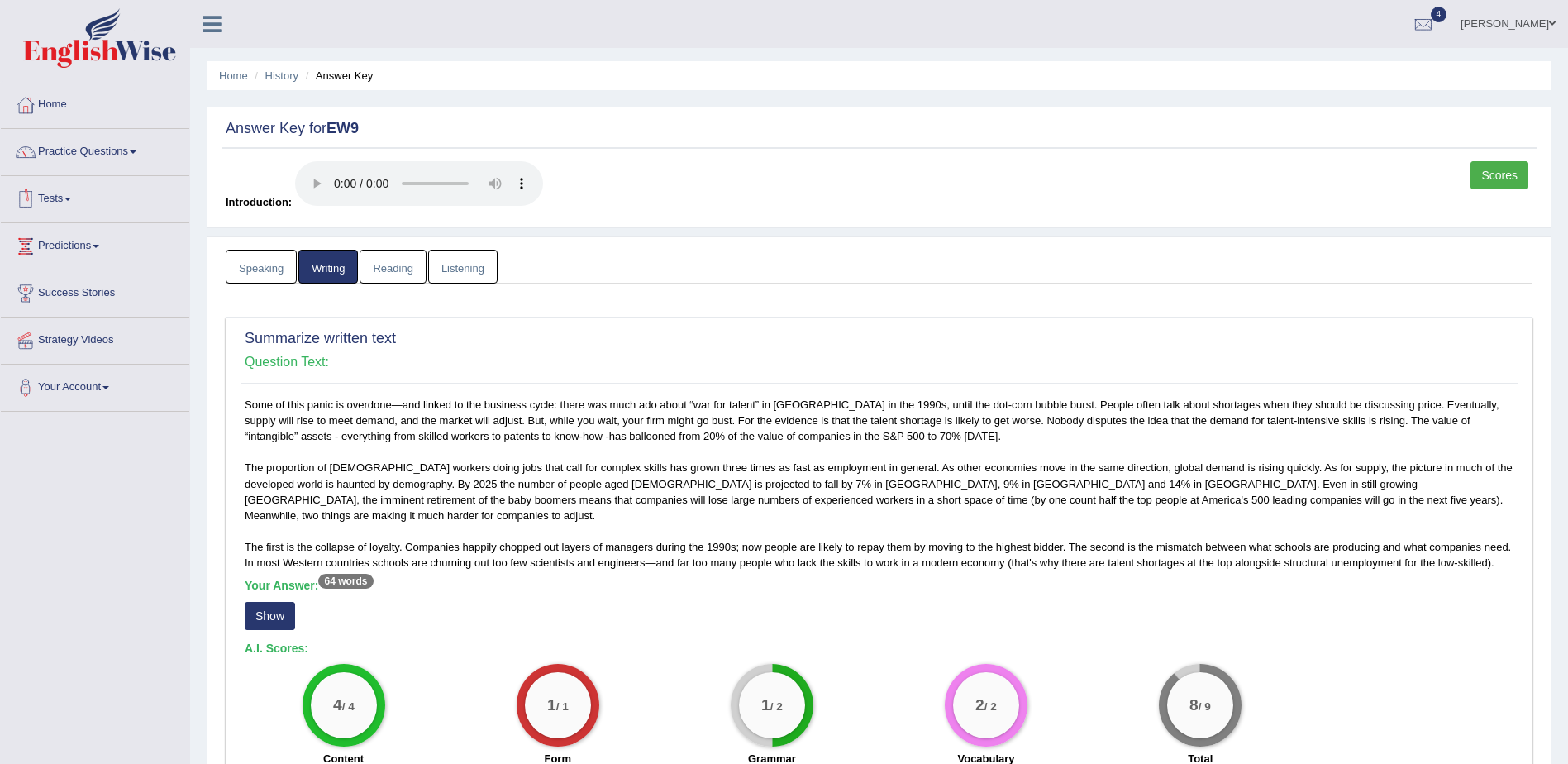
click at [71, 198] on span at bounding box center [67, 200] width 6 height 4
click at [92, 262] on link "Take Mock Test" at bounding box center [108, 266] width 155 height 30
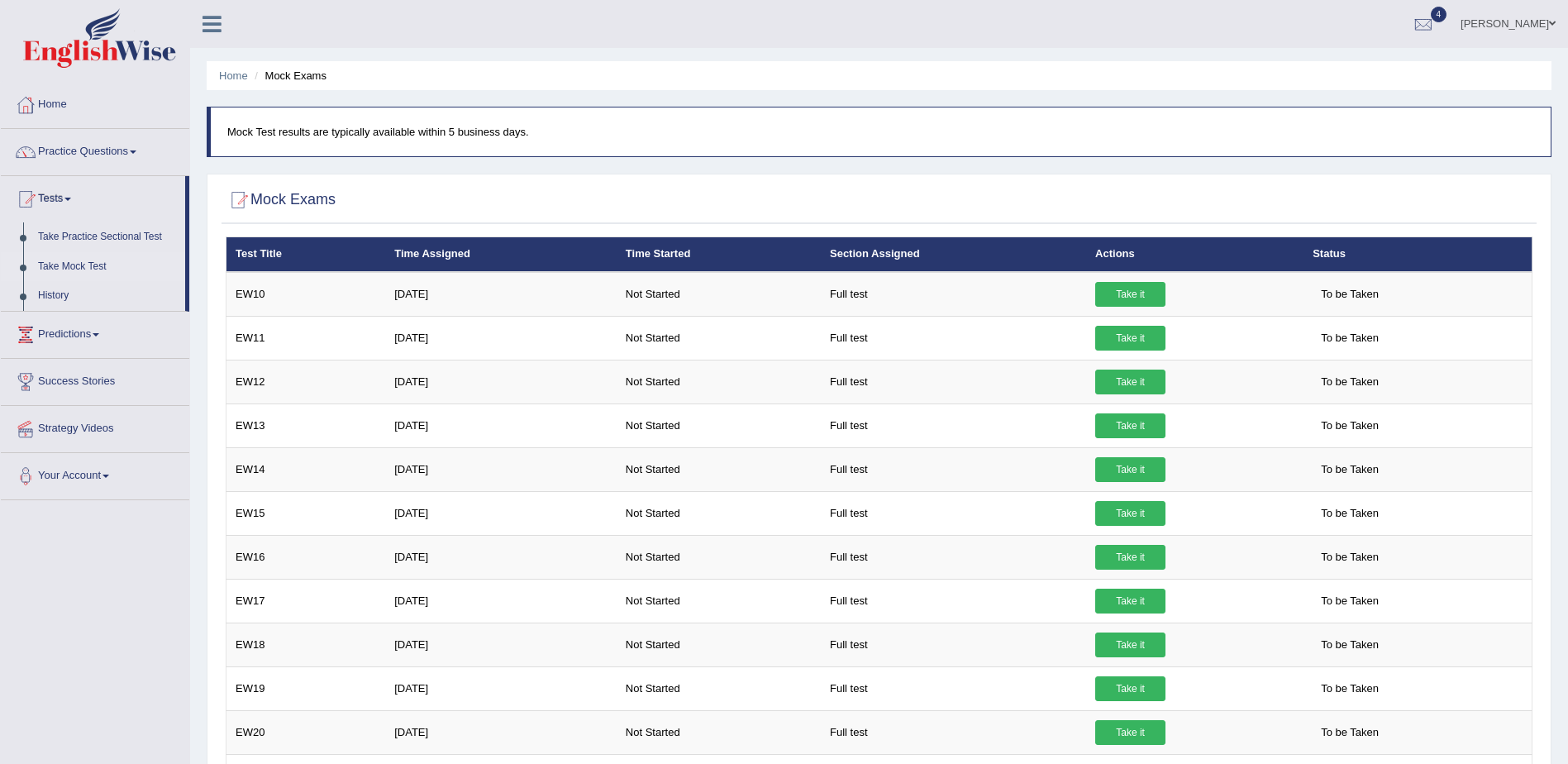
click at [74, 263] on link "Take Mock Test" at bounding box center [108, 266] width 155 height 30
click at [50, 294] on link "History" at bounding box center [108, 295] width 155 height 30
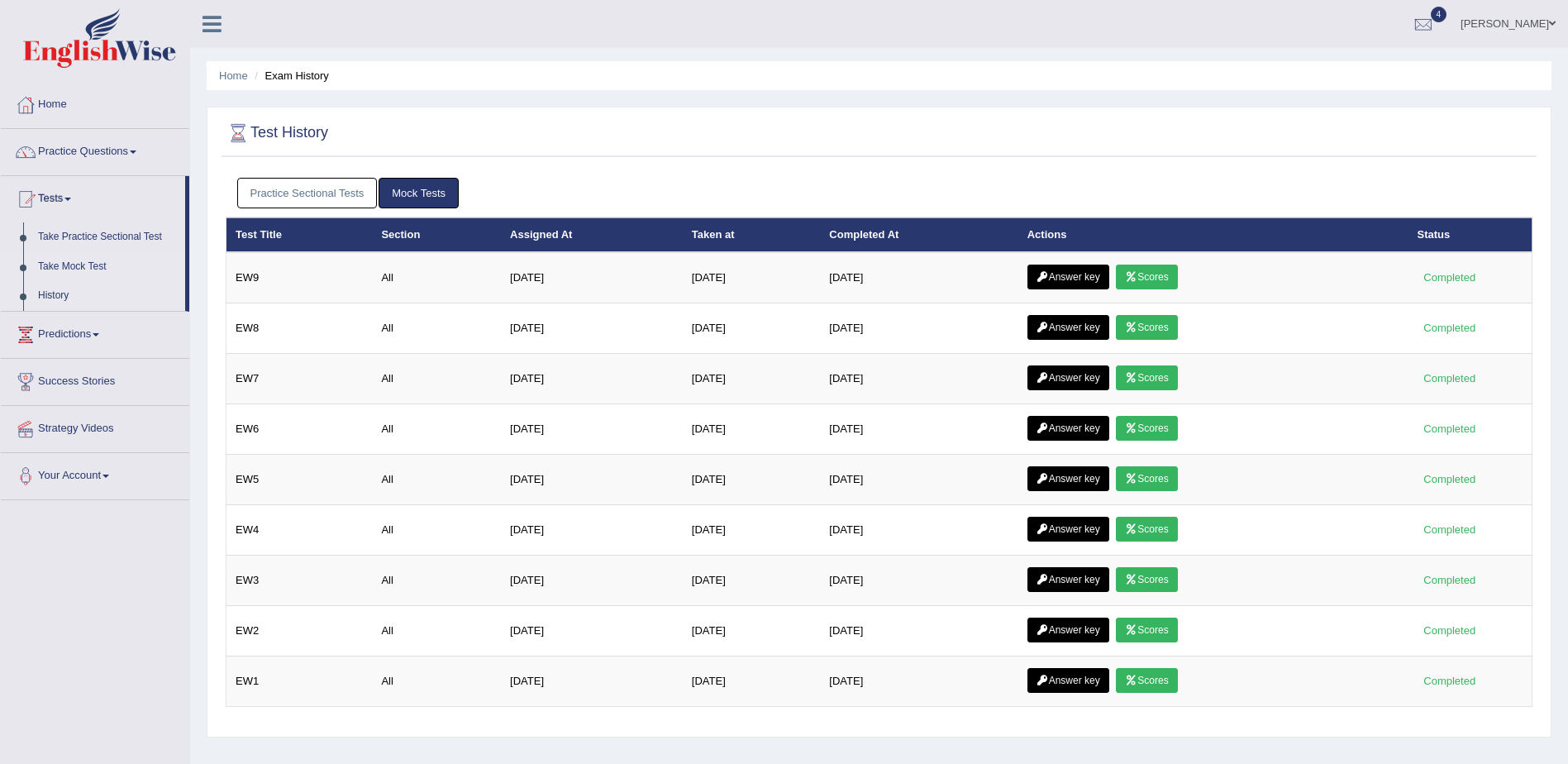
click at [81, 261] on link "Take Mock Test" at bounding box center [108, 266] width 155 height 30
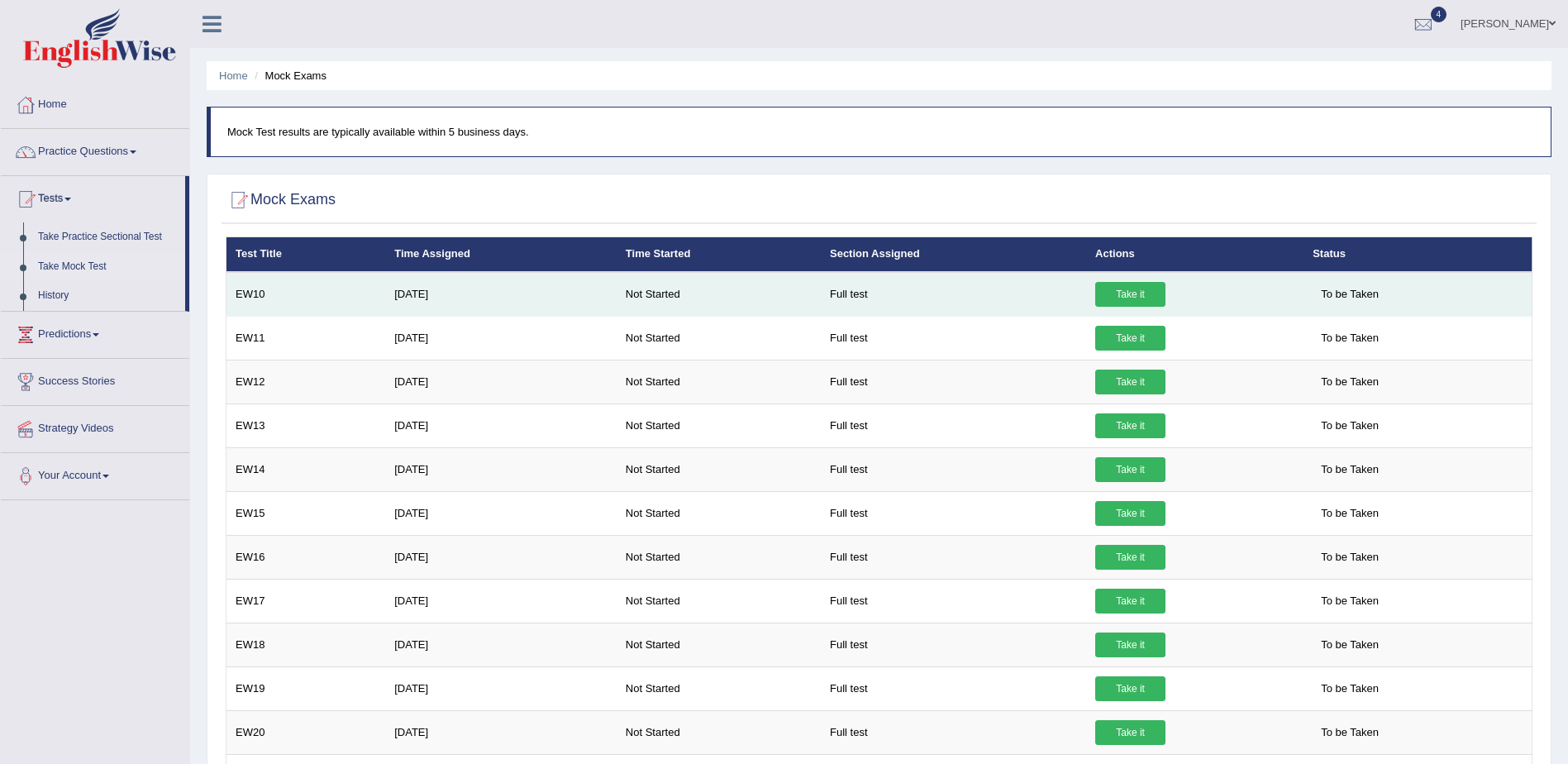
click at [1126, 295] on link "Take it" at bounding box center [1130, 294] width 70 height 25
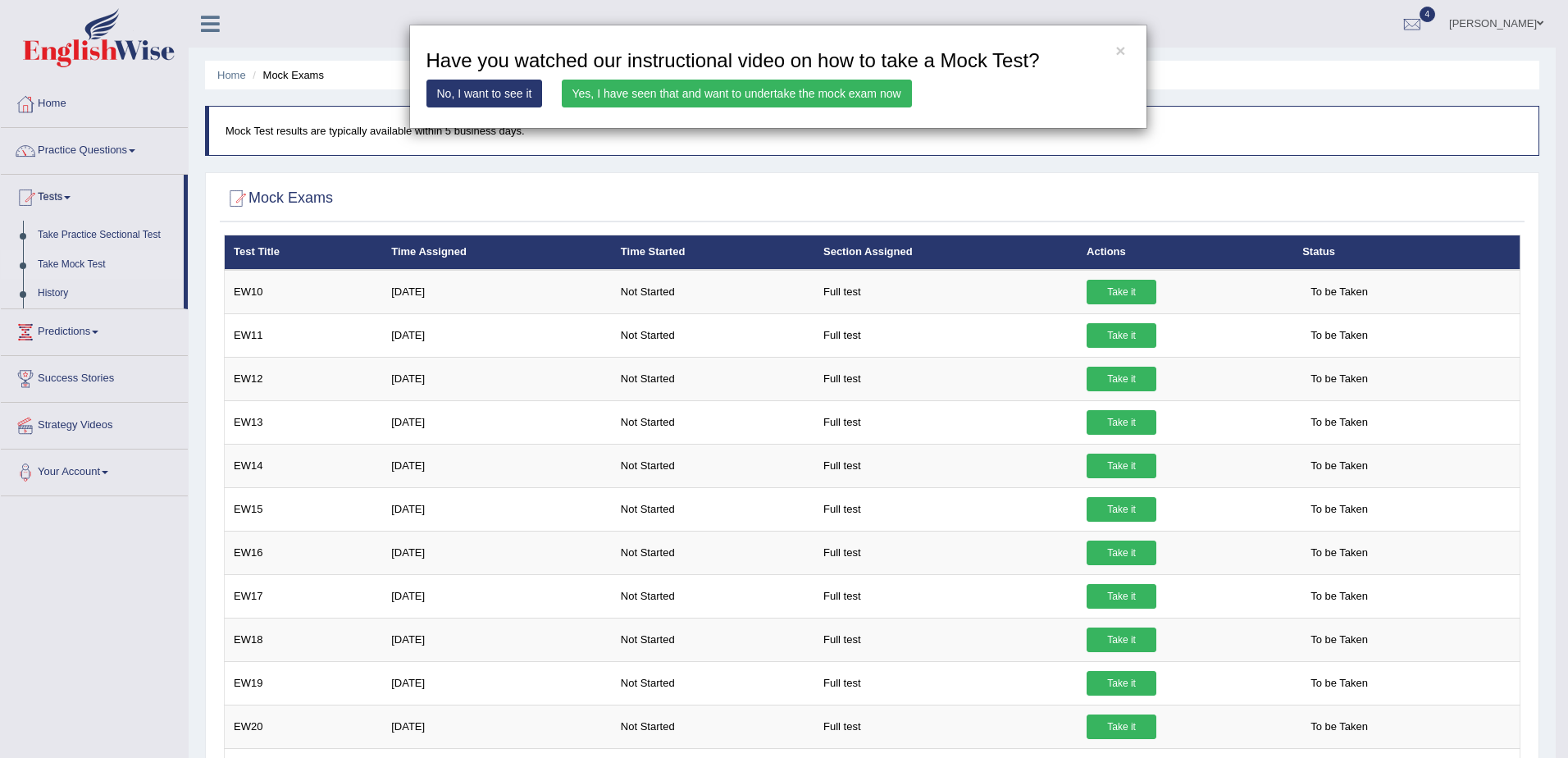
click at [752, 92] on link "Yes, I have seen that and want to undertake the mock exam now" at bounding box center [736, 93] width 350 height 28
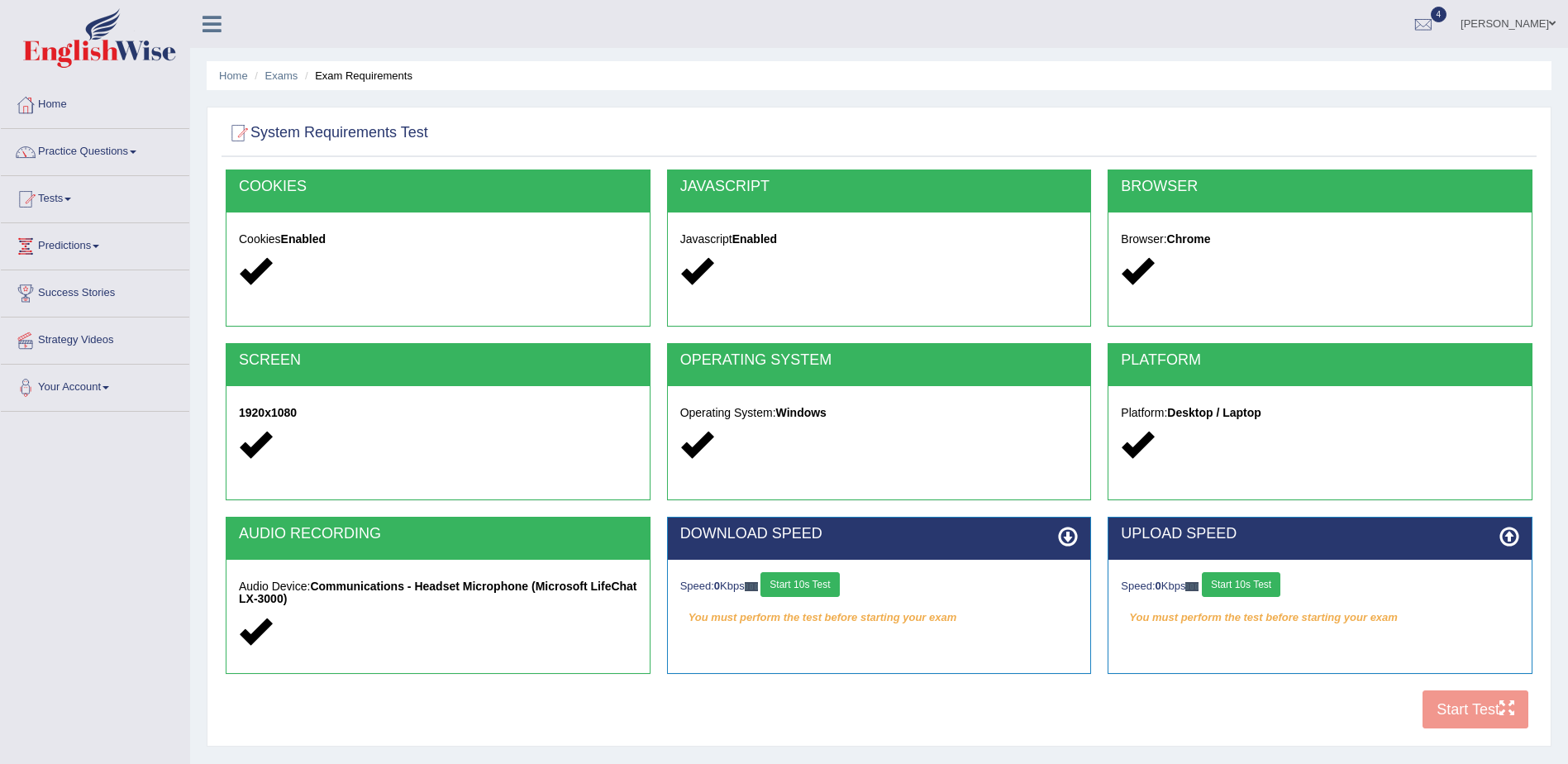
click at [809, 581] on button "Start 10s Test" at bounding box center [799, 583] width 78 height 25
click at [1248, 583] on button "Start 10s Test" at bounding box center [1241, 583] width 78 height 25
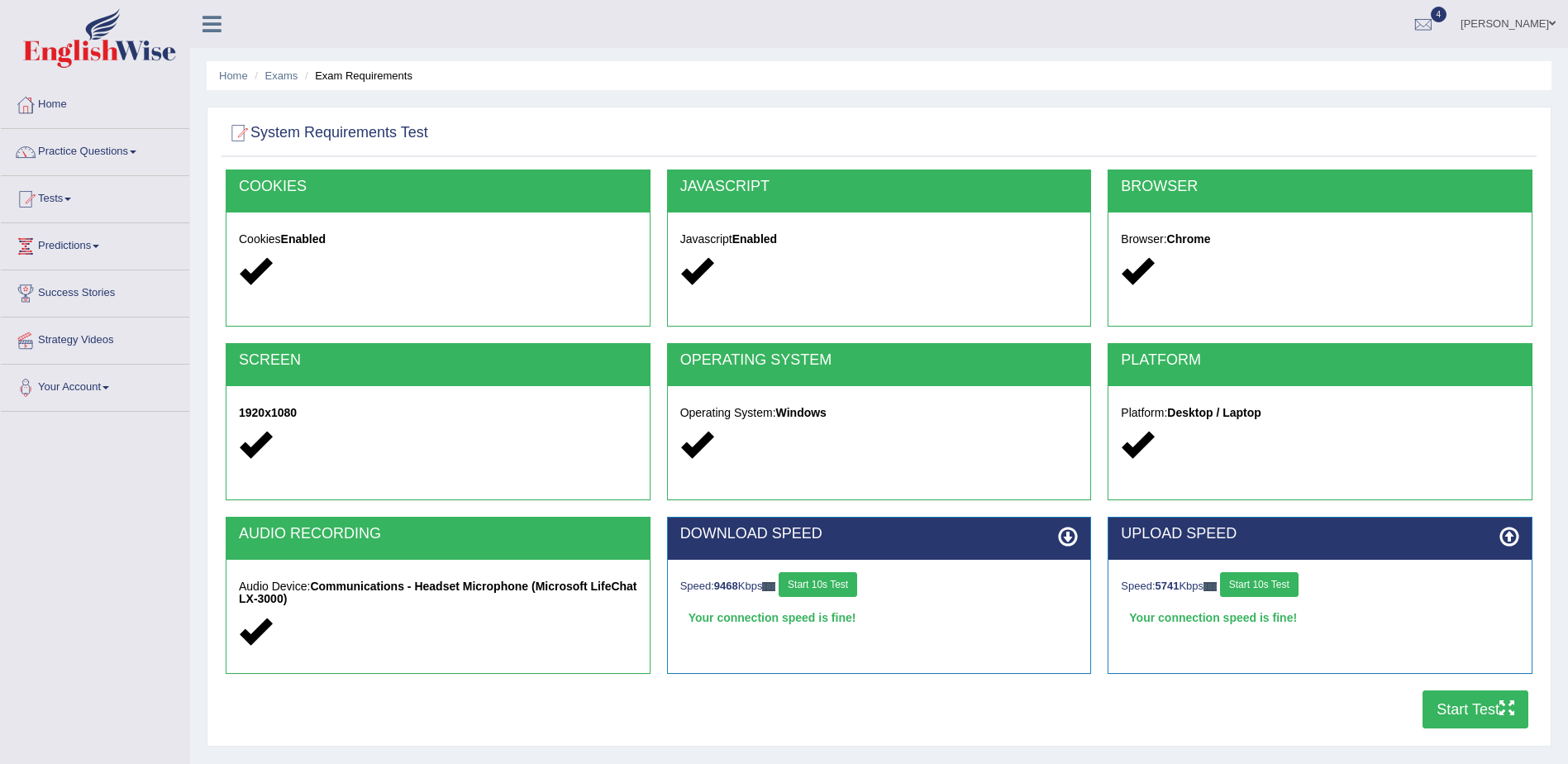
click at [1455, 715] on button "Start Test" at bounding box center [1475, 709] width 106 height 38
